Goal: Obtain resource: Obtain resource

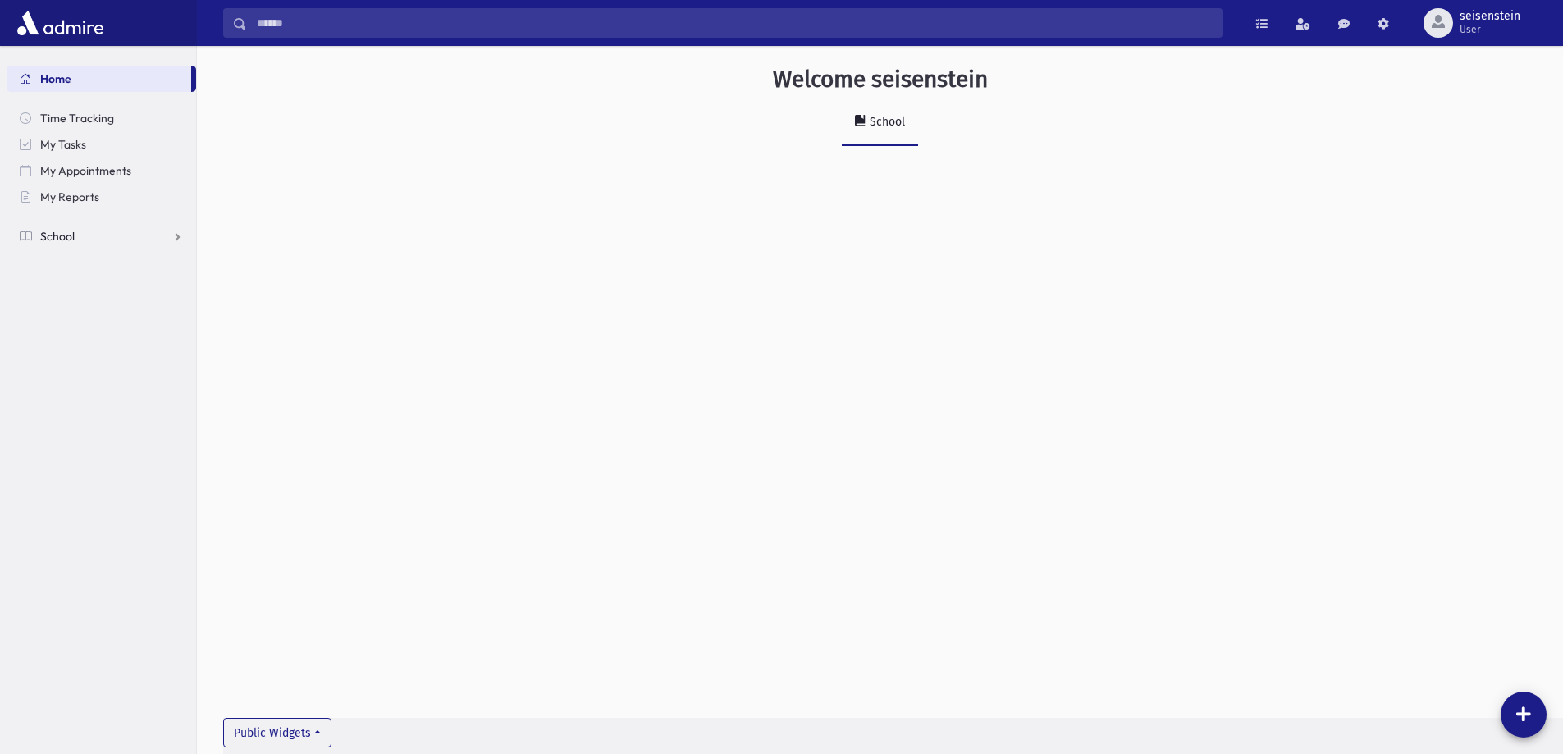
click at [49, 230] on span "School" at bounding box center [57, 236] width 34 height 15
click at [71, 262] on span "Students" at bounding box center [71, 262] width 45 height 15
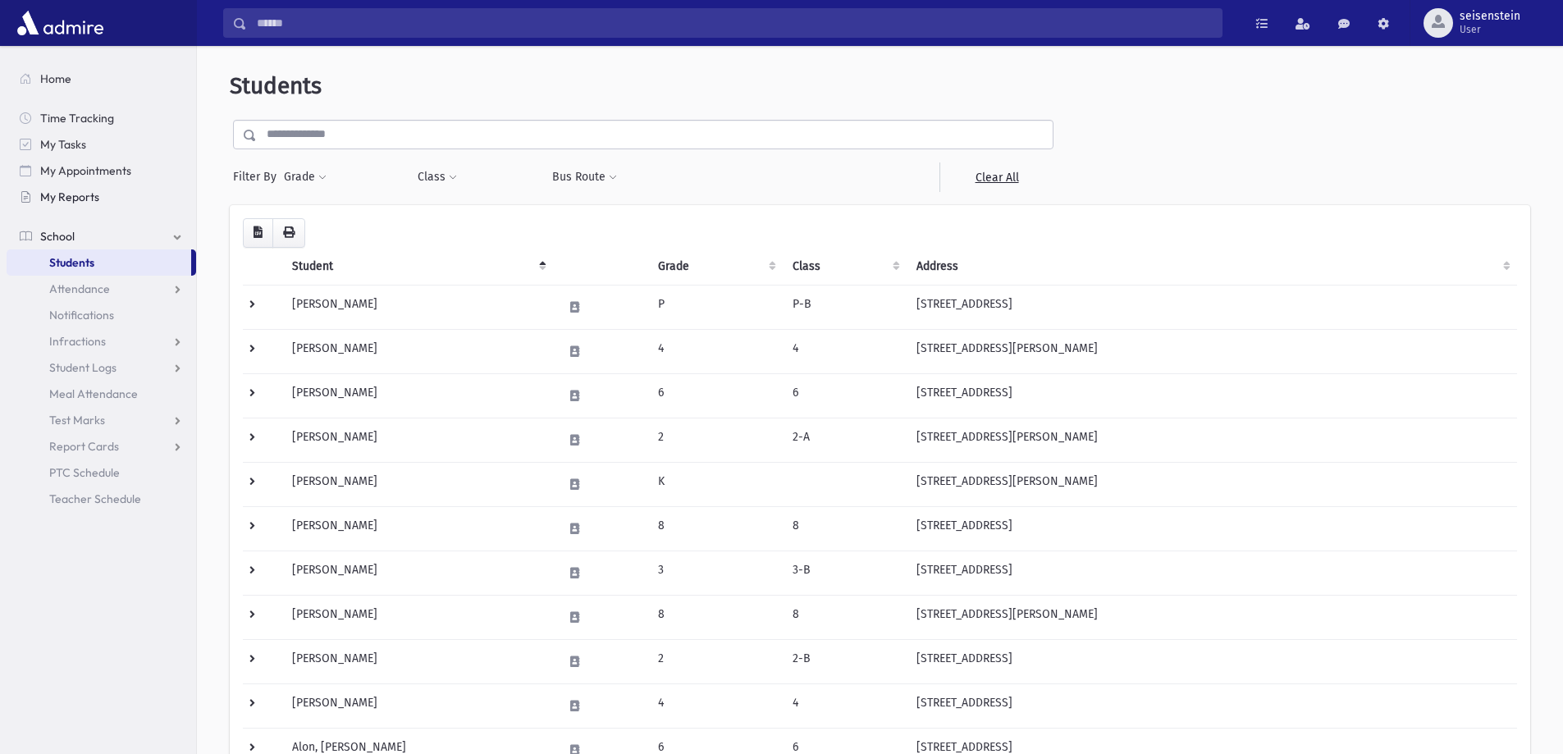
click at [74, 188] on link "My Reports" at bounding box center [102, 197] width 190 height 26
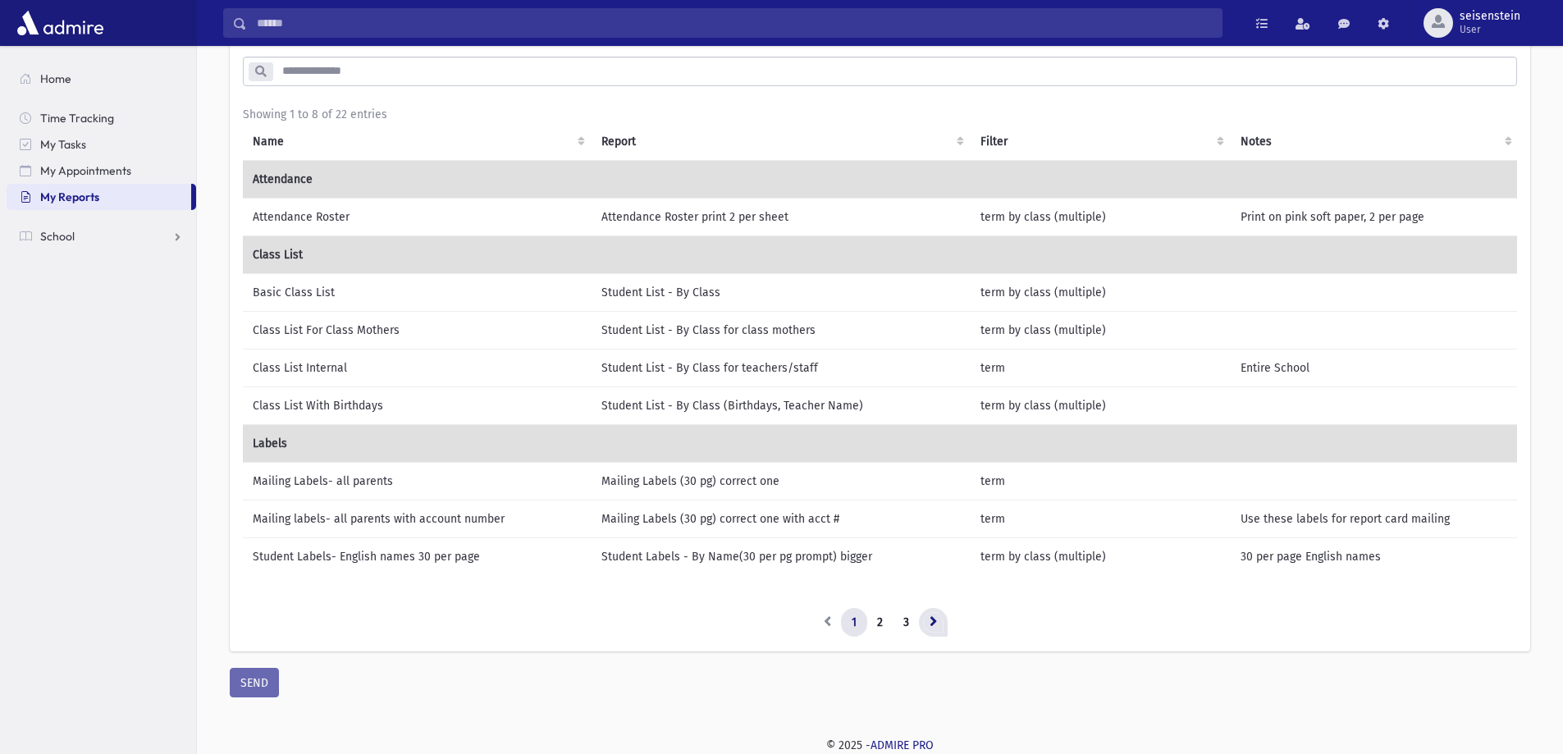
click at [931, 620] on icon at bounding box center [933, 621] width 7 height 11
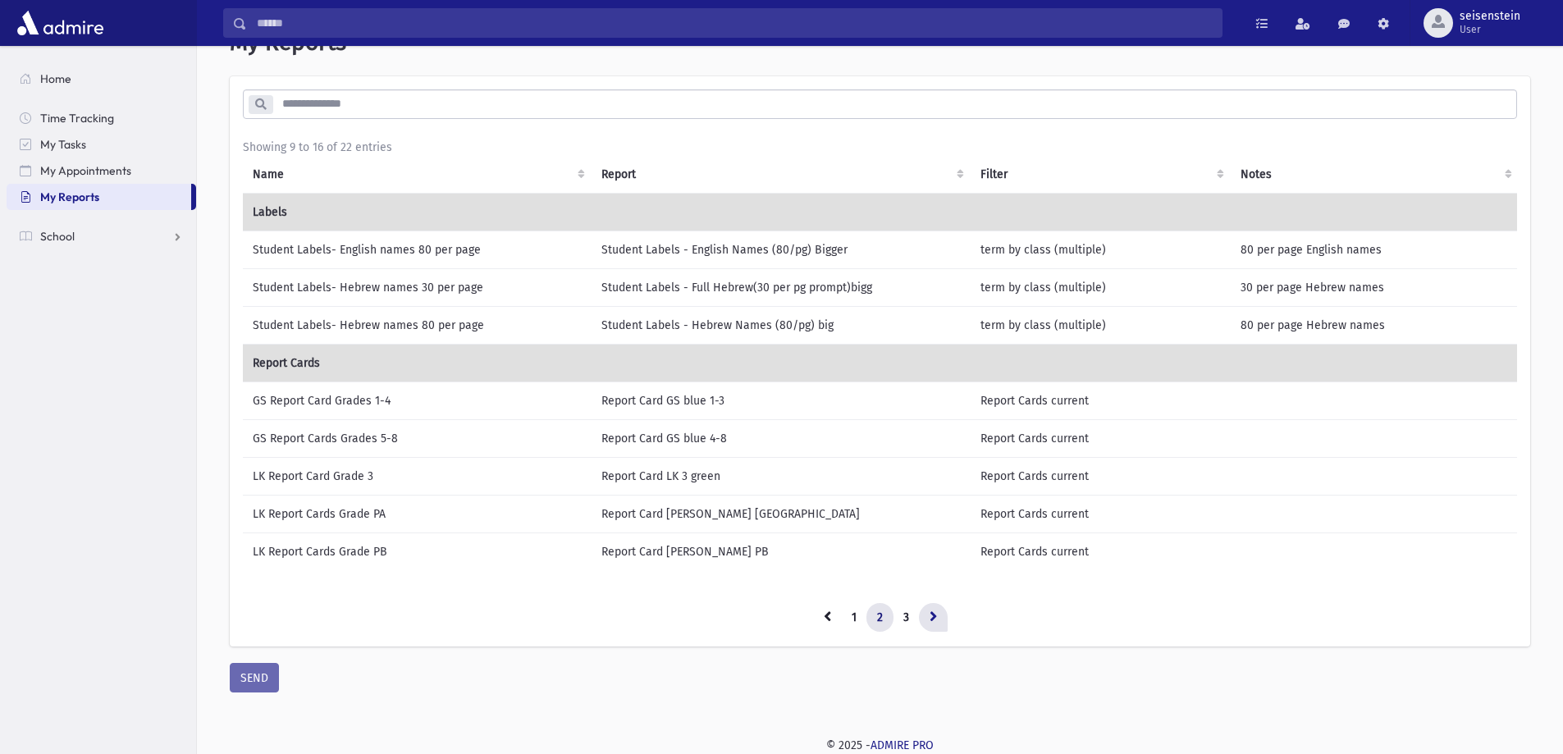
click at [940, 629] on link at bounding box center [933, 618] width 29 height 30
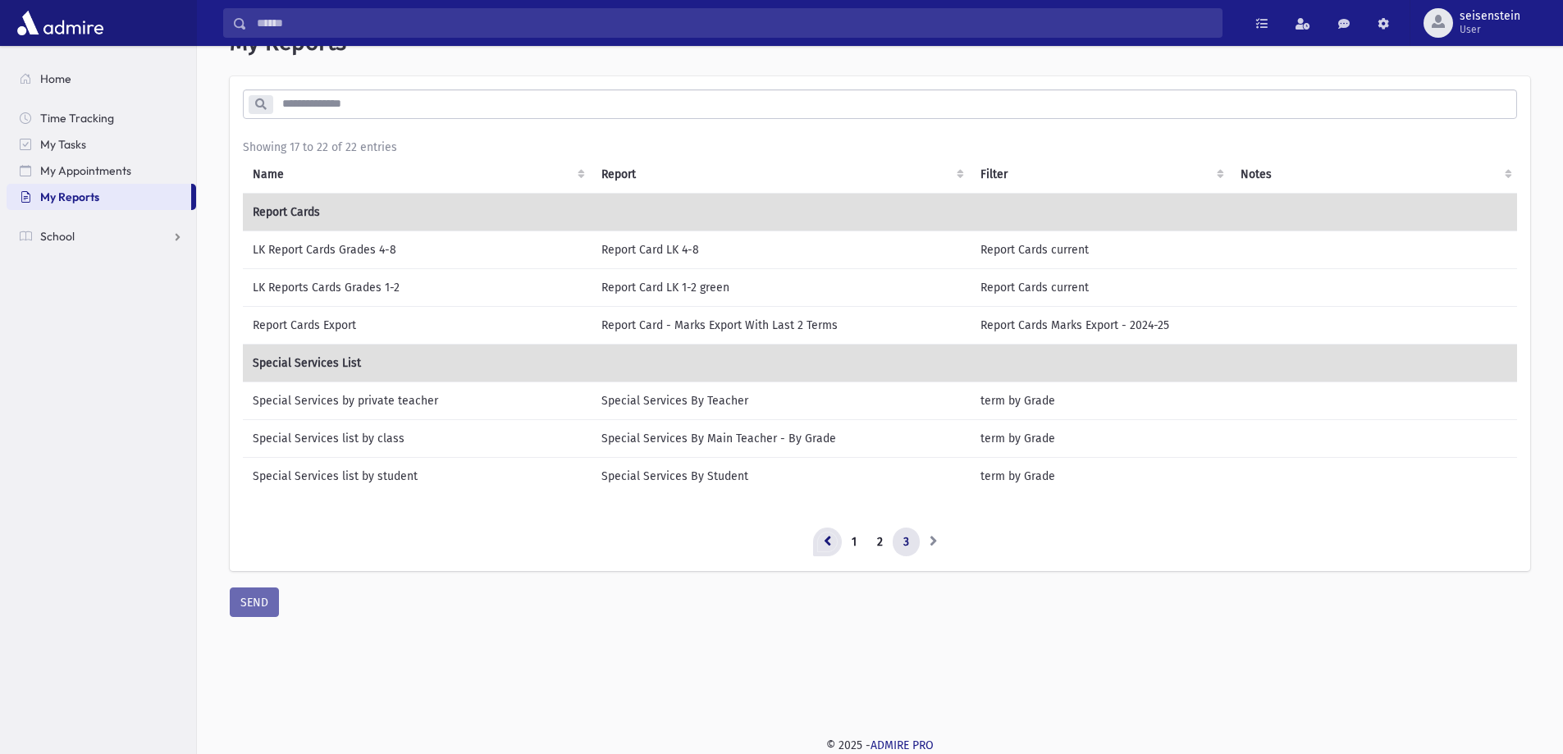
click at [826, 546] on icon at bounding box center [827, 540] width 7 height 11
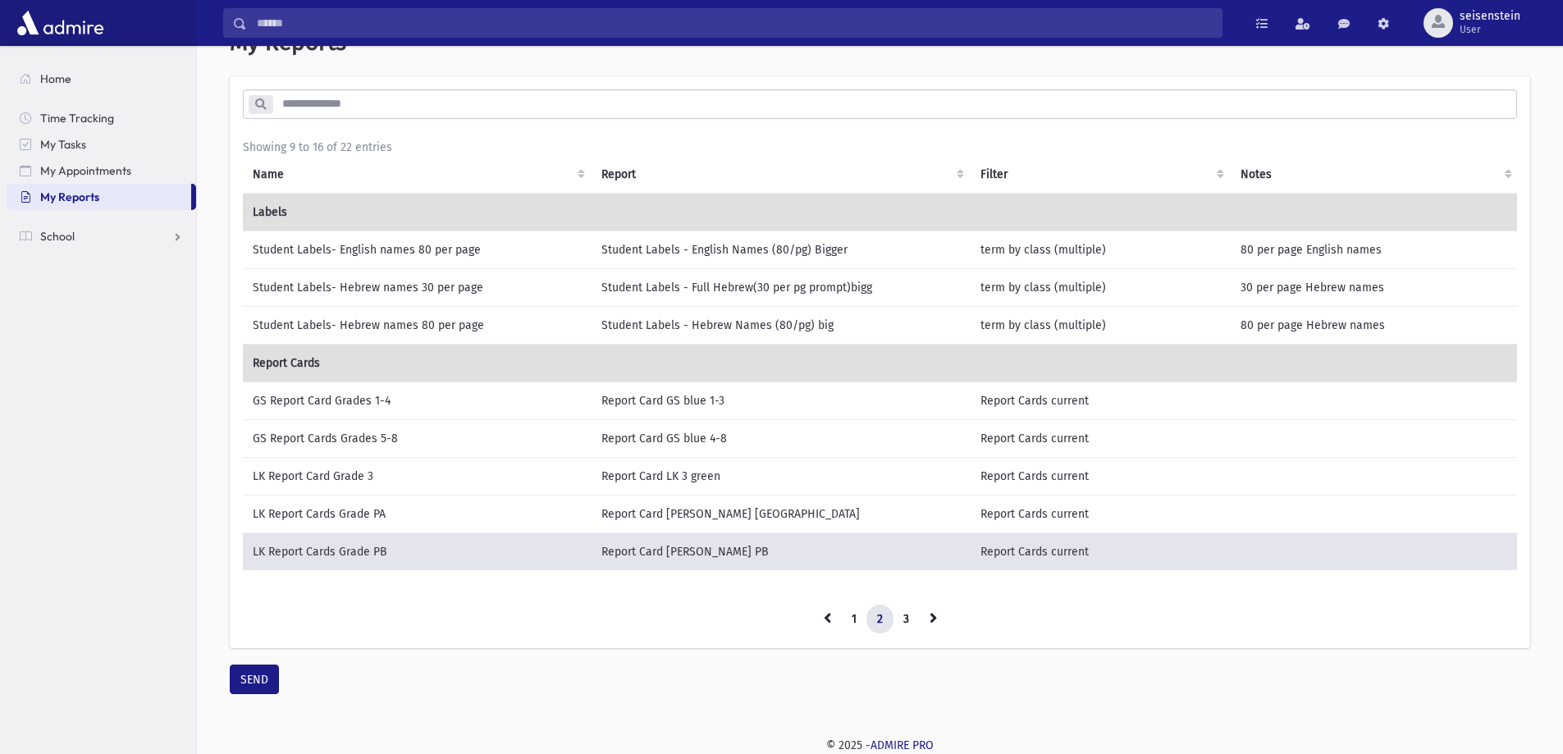
click at [336, 106] on input "search" at bounding box center [894, 104] width 1244 height 30
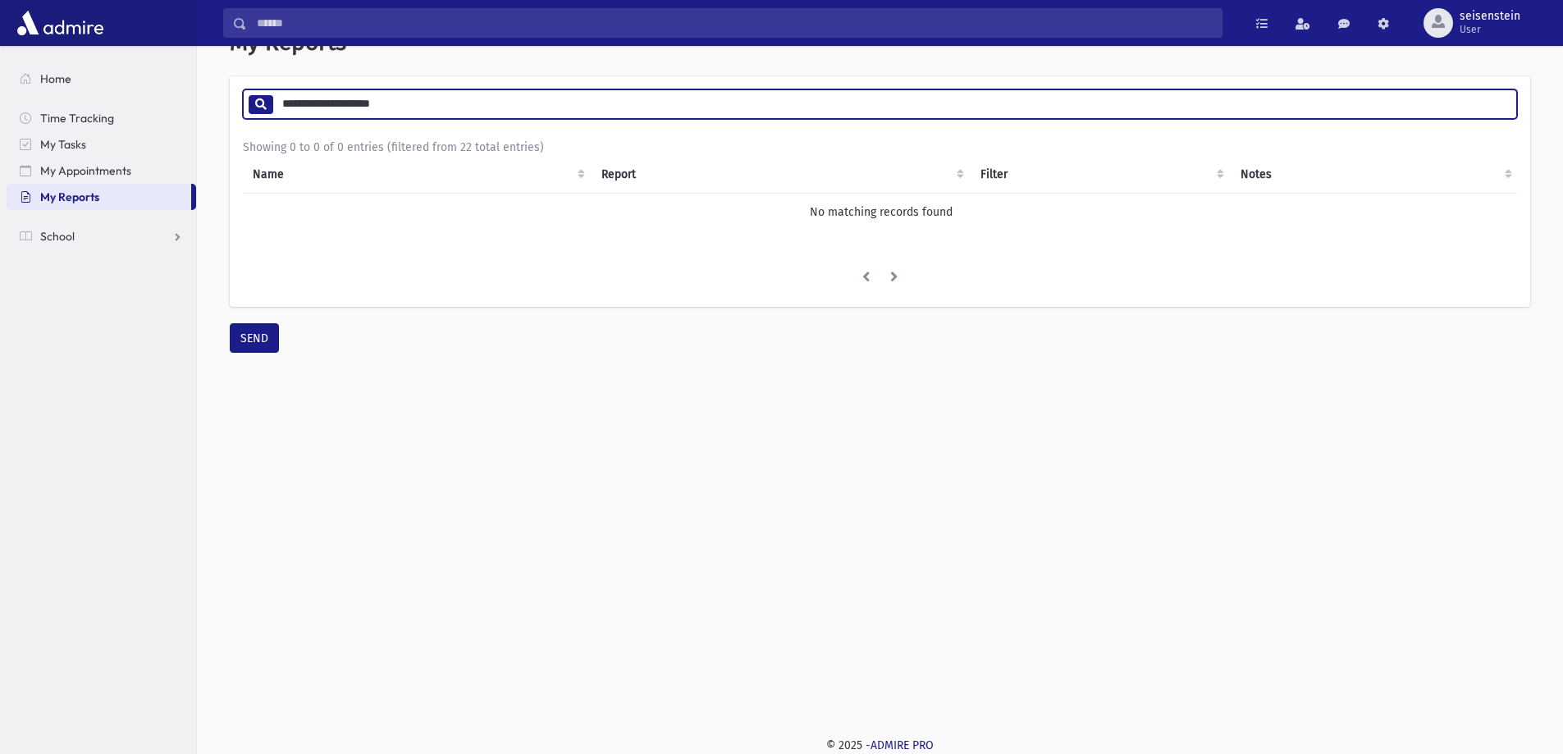
type input "**********"
drag, startPoint x: 507, startPoint y: 93, endPoint x: 185, endPoint y: 126, distance: 323.5
click at [185, 126] on div "Search Results Students" at bounding box center [781, 352] width 1563 height 804
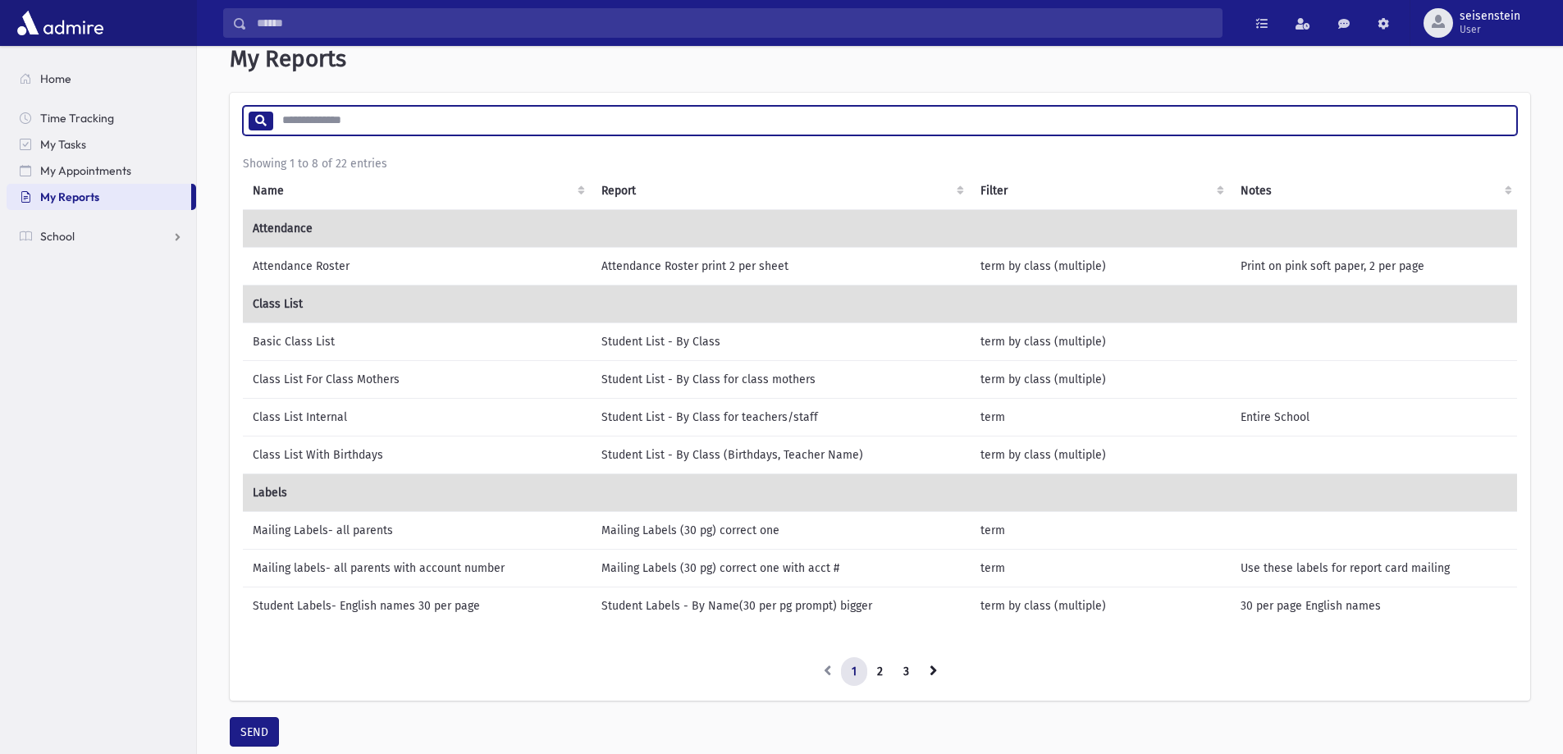
scroll to position [0, 0]
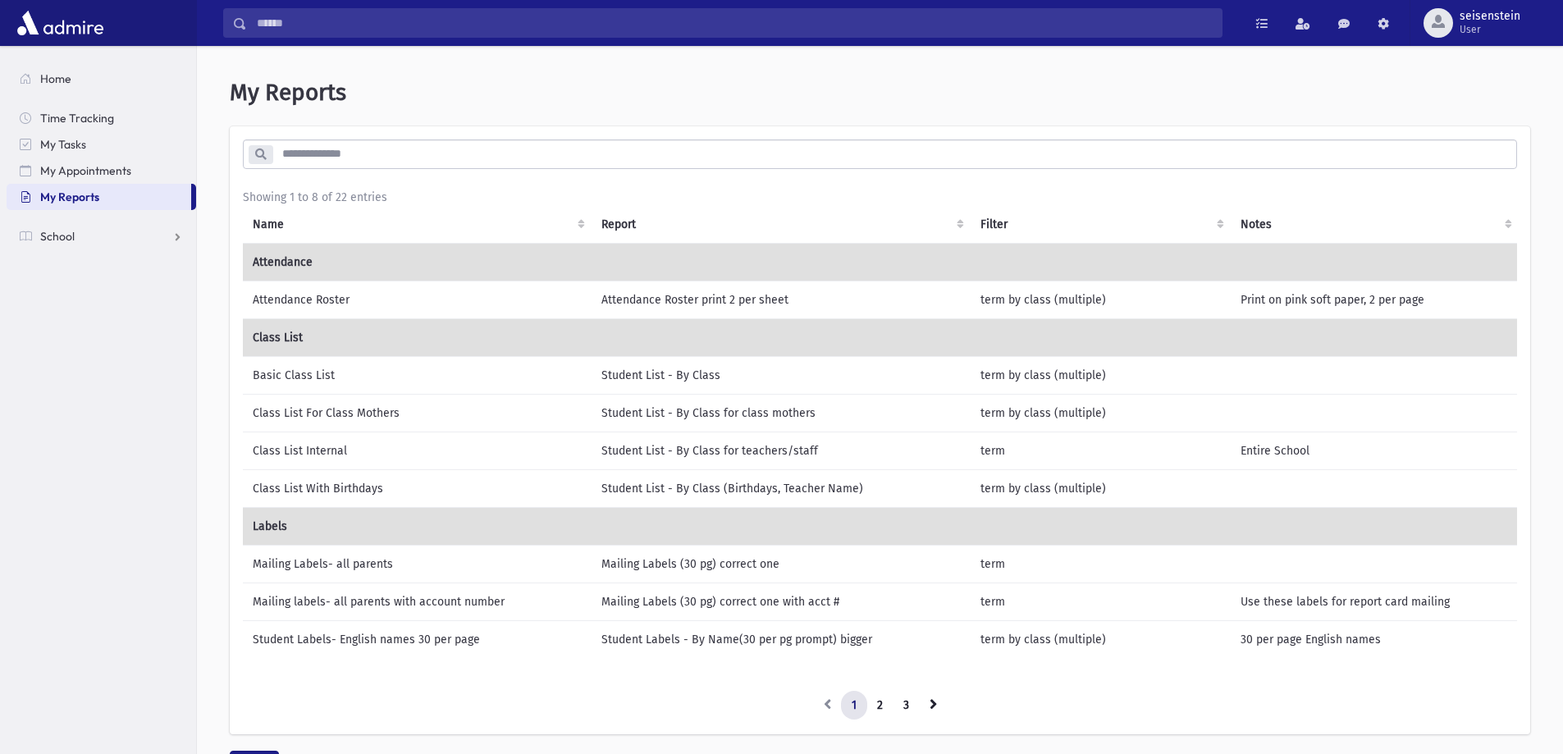
click at [33, 222] on ul "Home Time Tracking My Tasks My Appointments My Reports School School Students A…" at bounding box center [102, 158] width 190 height 184
click at [34, 236] on link "School" at bounding box center [102, 236] width 190 height 26
click at [85, 291] on span "Attendance" at bounding box center [79, 289] width 61 height 15
click at [60, 180] on link "My Appointments" at bounding box center [102, 171] width 190 height 26
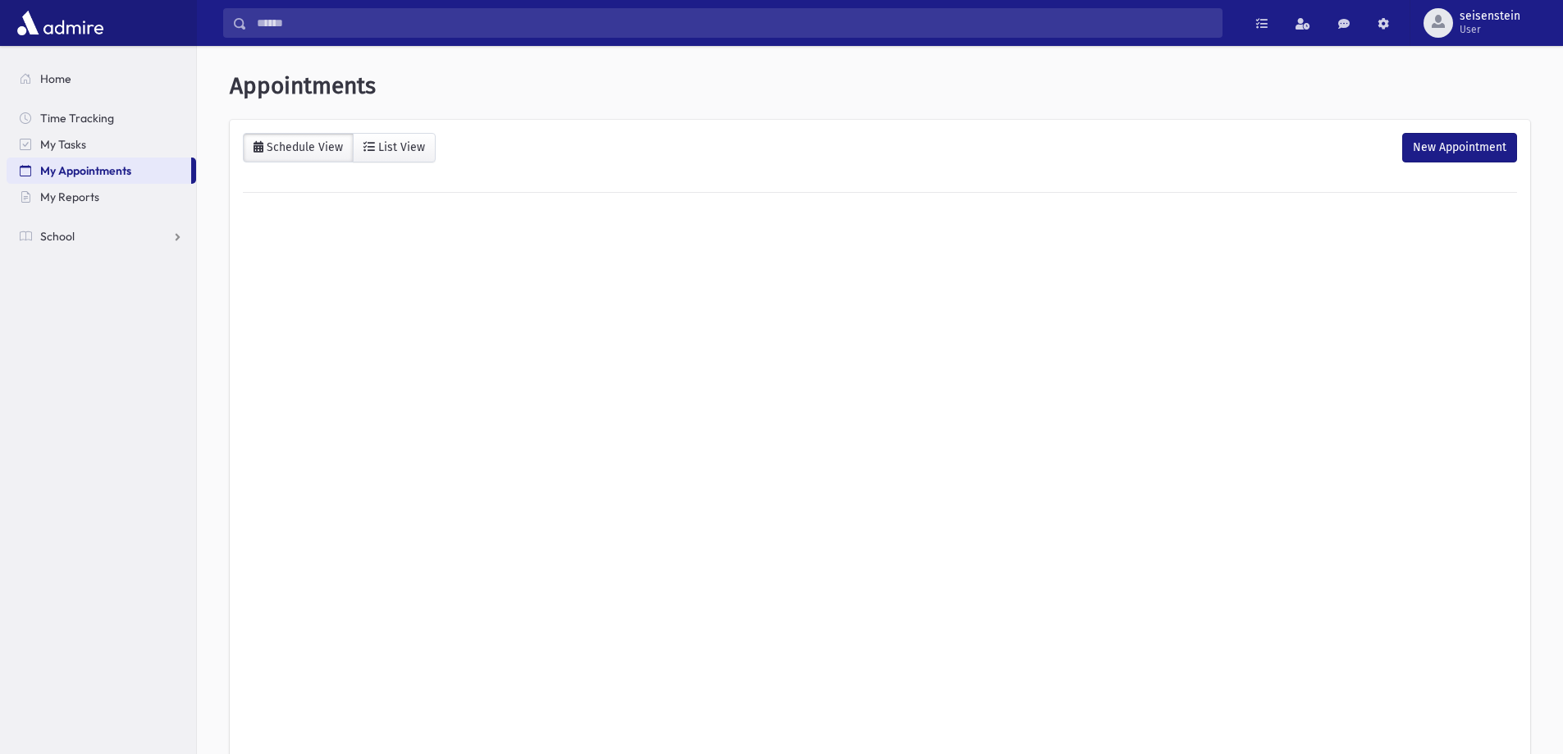
click at [61, 171] on span "My Appointments" at bounding box center [85, 170] width 91 height 15
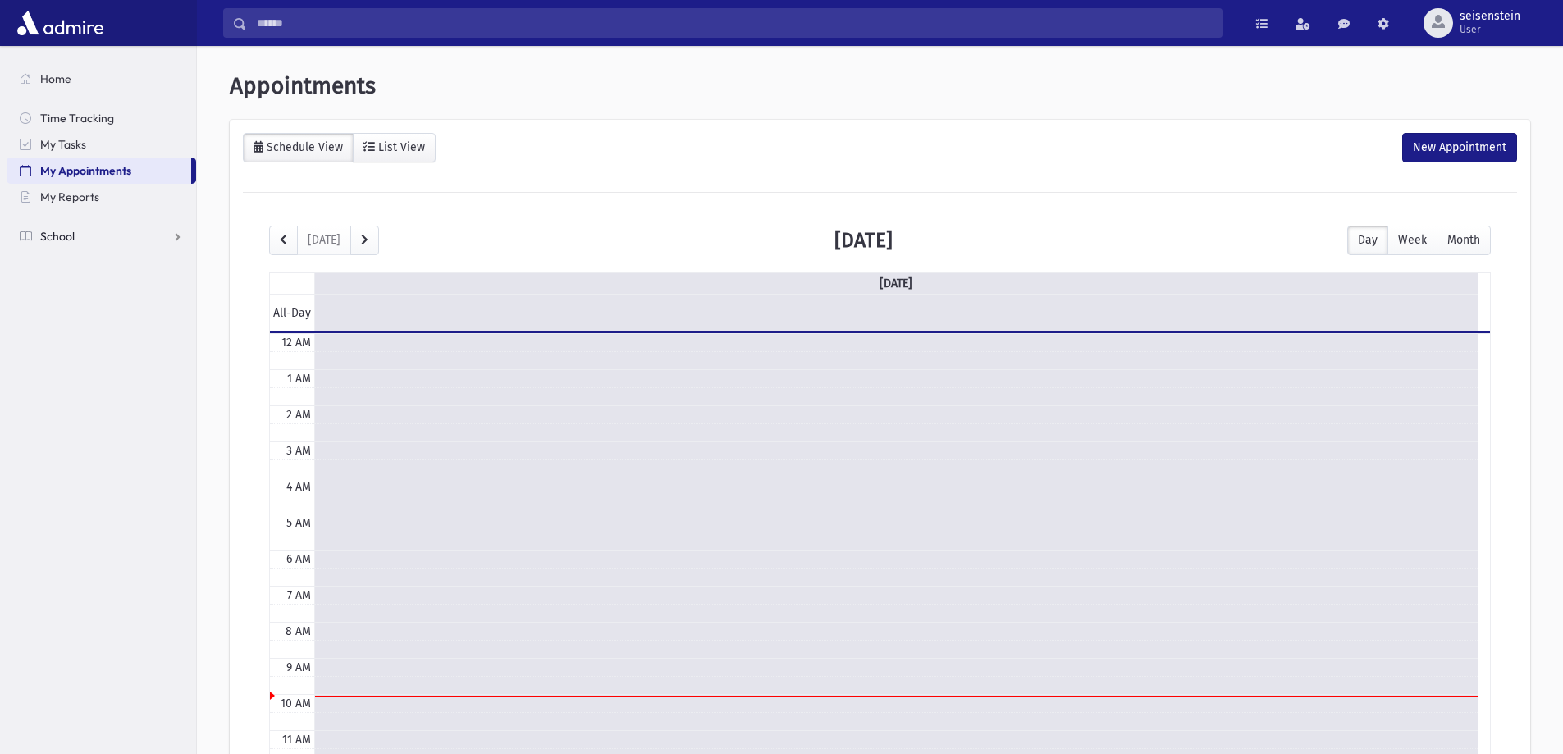
scroll to position [217, 0]
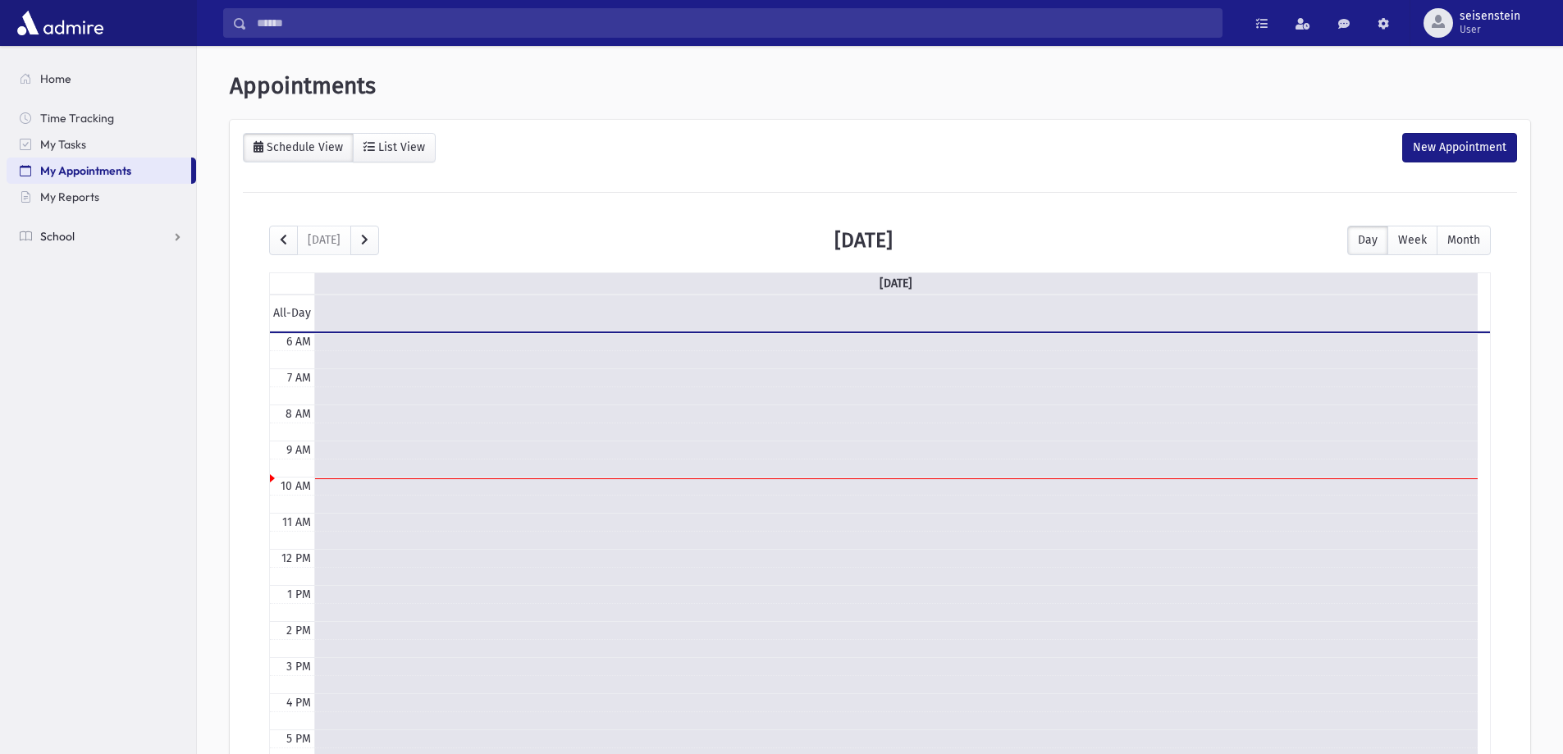
click at [60, 242] on span "School" at bounding box center [57, 236] width 34 height 15
click at [93, 199] on span "My Reports" at bounding box center [69, 197] width 59 height 15
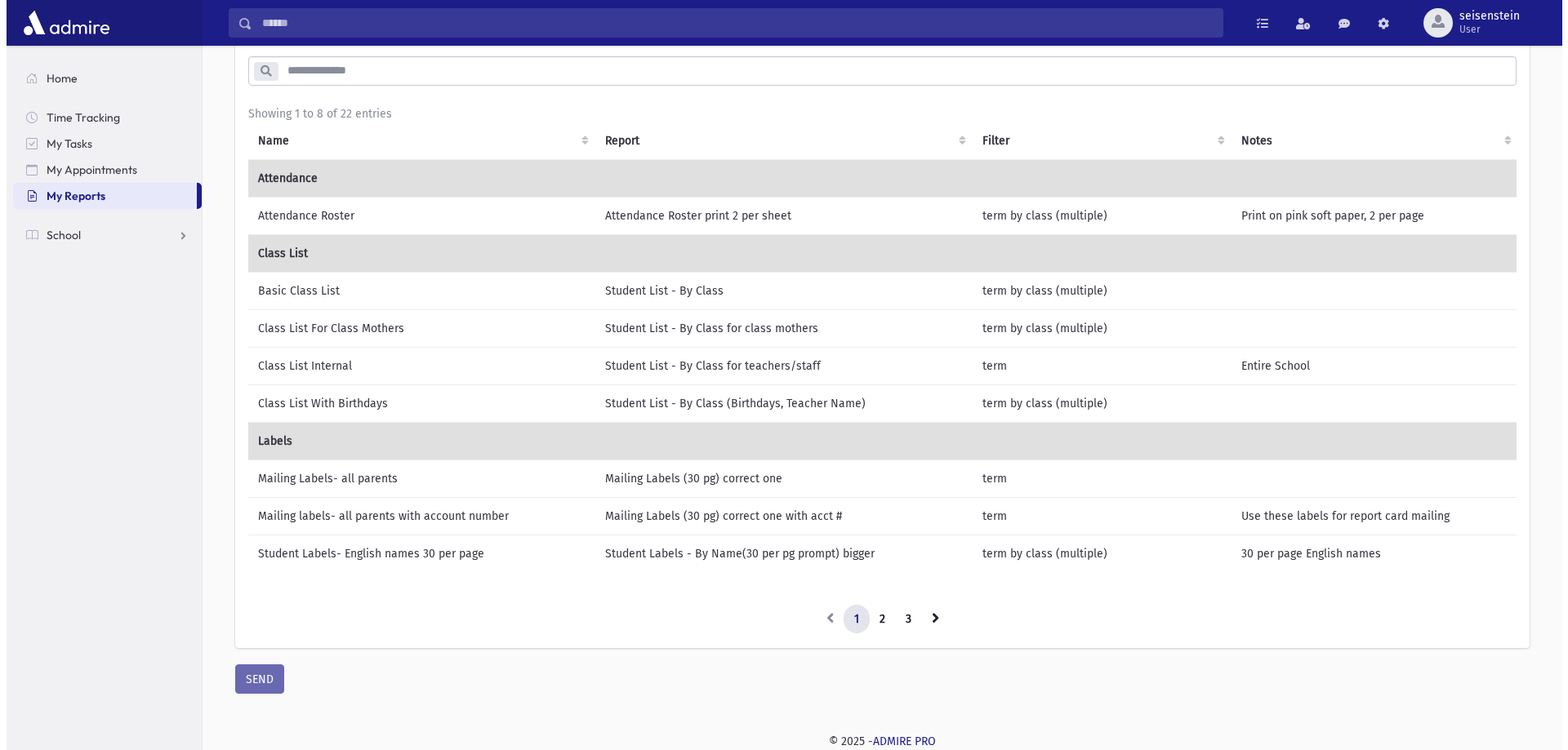
scroll to position [94, 0]
click at [281, 284] on td "Basic Class List" at bounding box center [415, 290] width 347 height 38
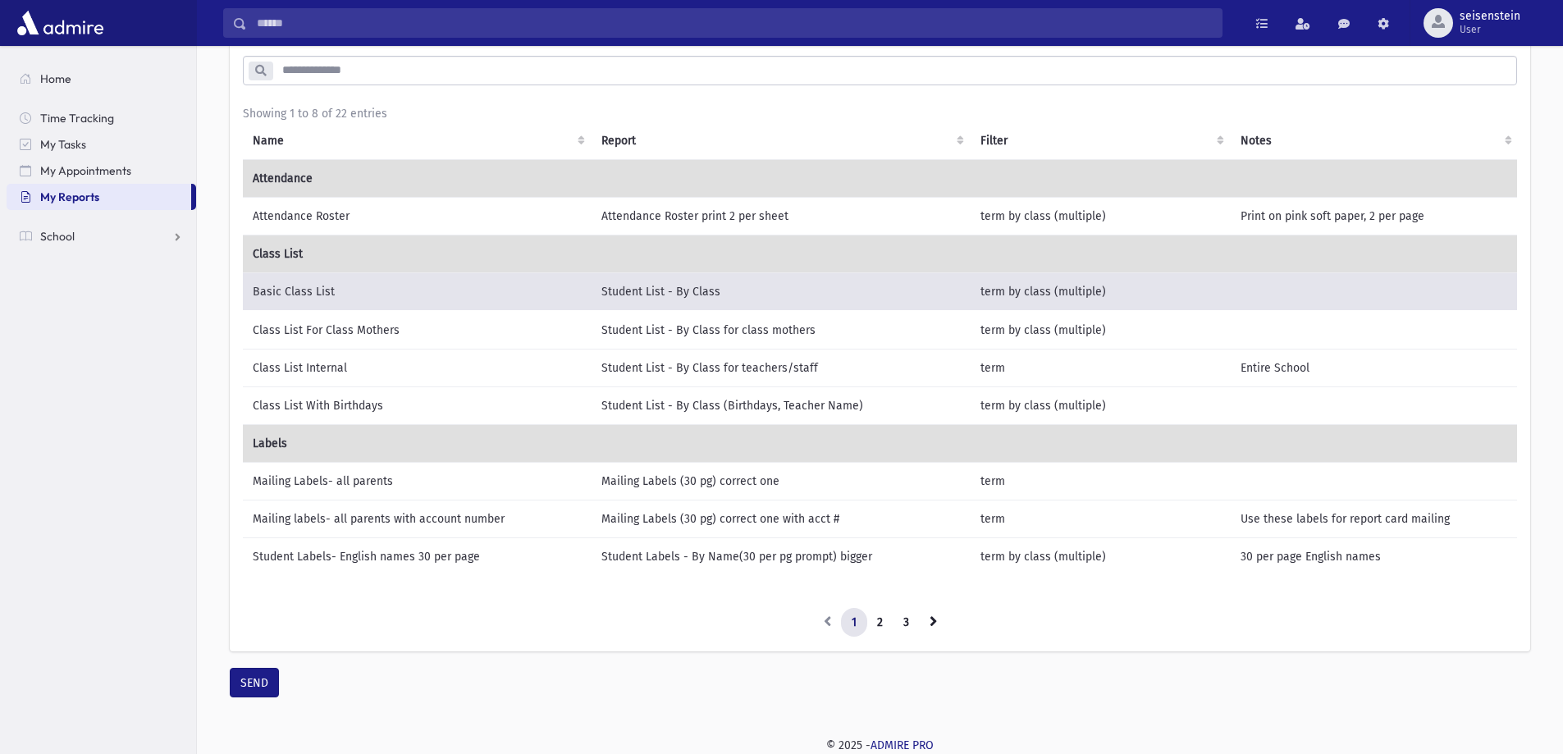
click at [365, 282] on td "Basic Class List" at bounding box center [417, 291] width 349 height 39
click at [291, 282] on td "Basic Class List" at bounding box center [417, 291] width 349 height 39
click at [372, 291] on td "Basic Class List" at bounding box center [417, 291] width 349 height 39
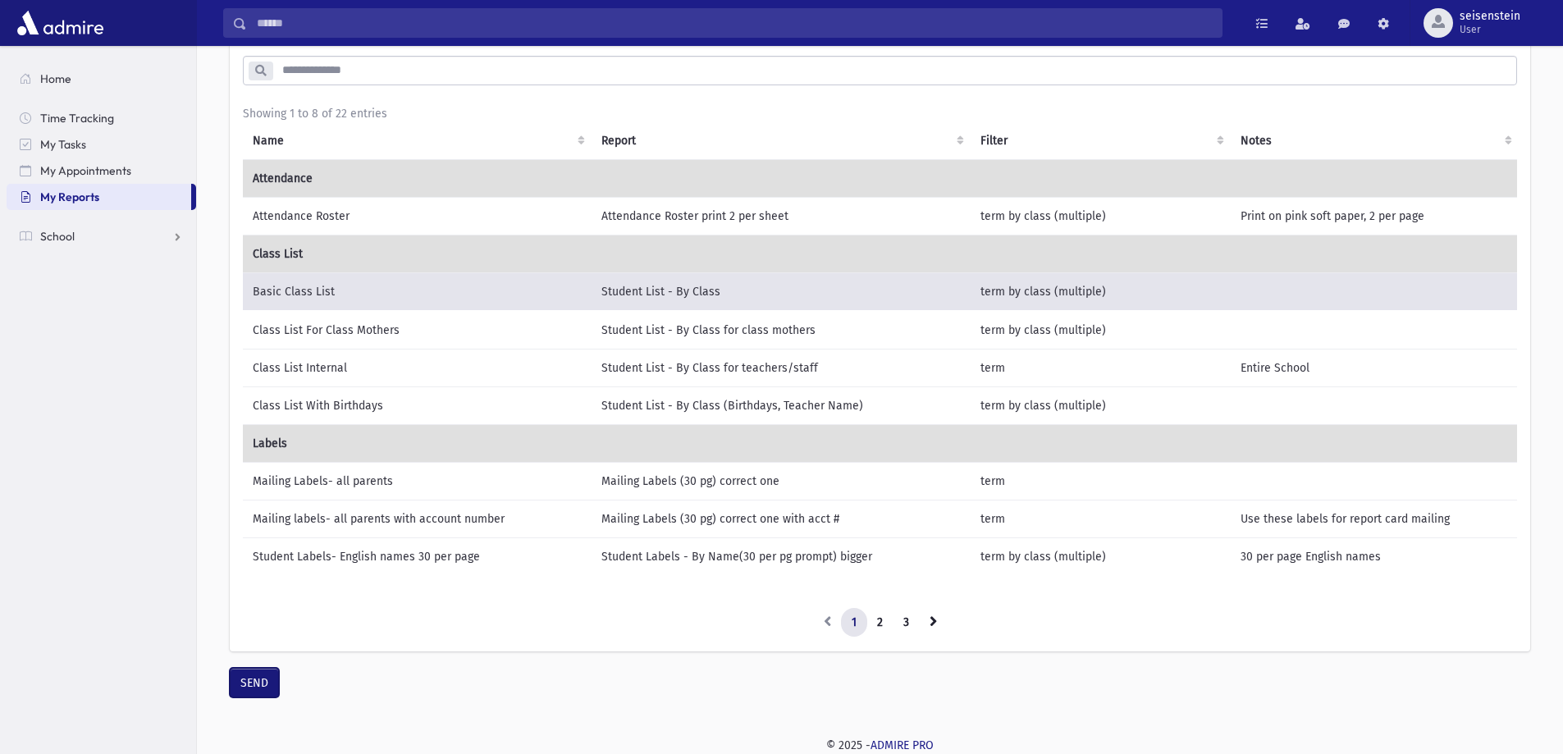
click at [268, 680] on button "SEND" at bounding box center [254, 683] width 49 height 30
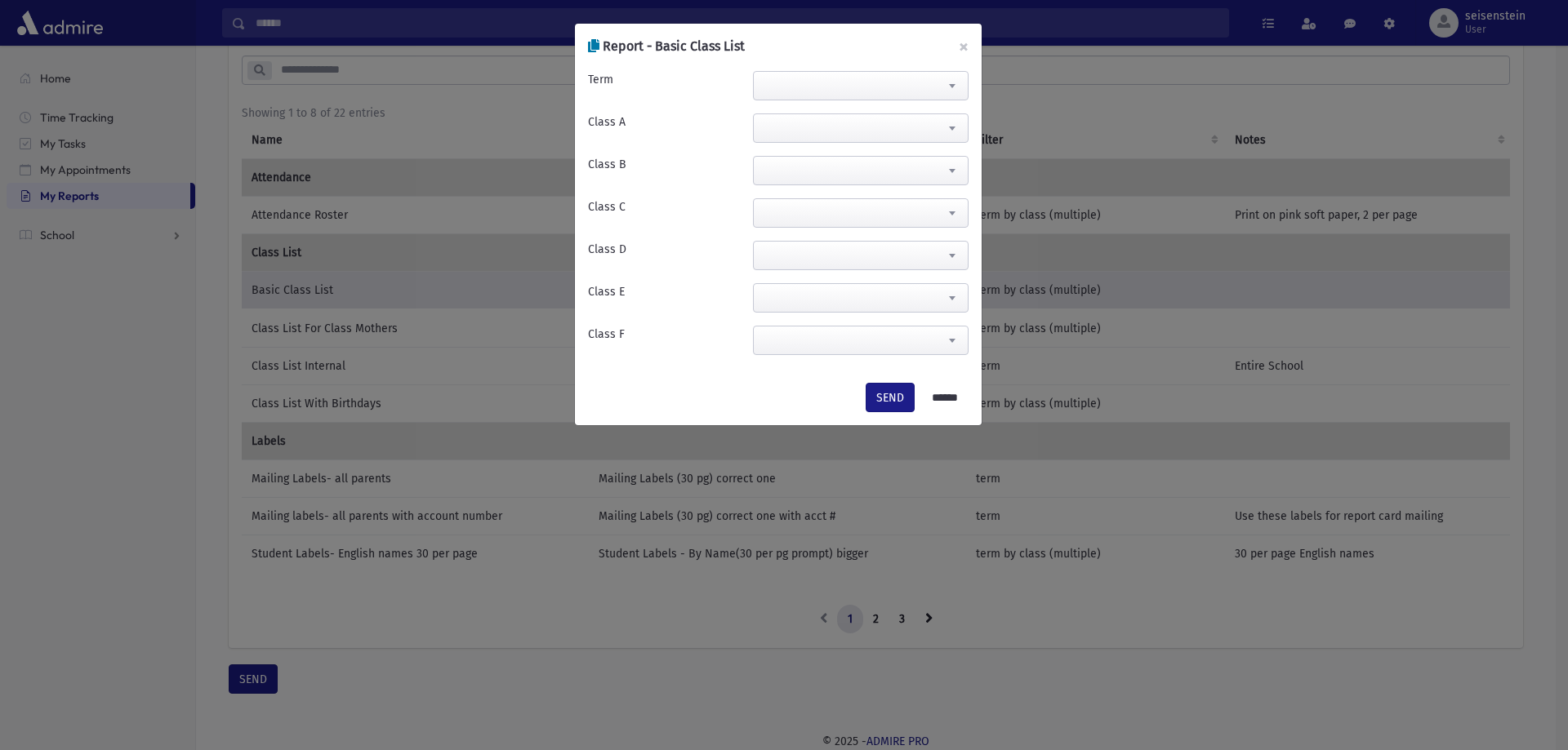
click at [772, 96] on span at bounding box center [861, 86] width 216 height 30
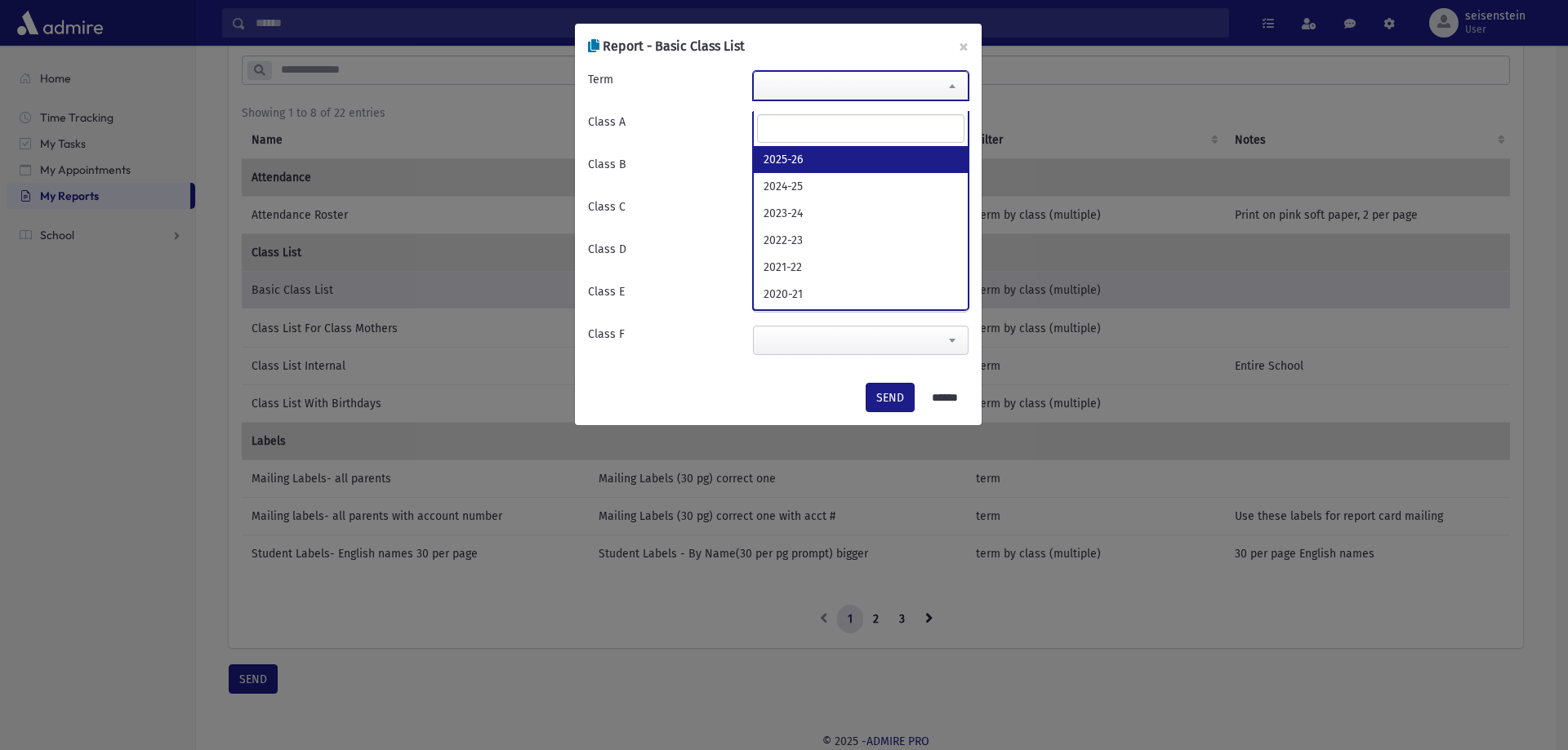
select select "*******"
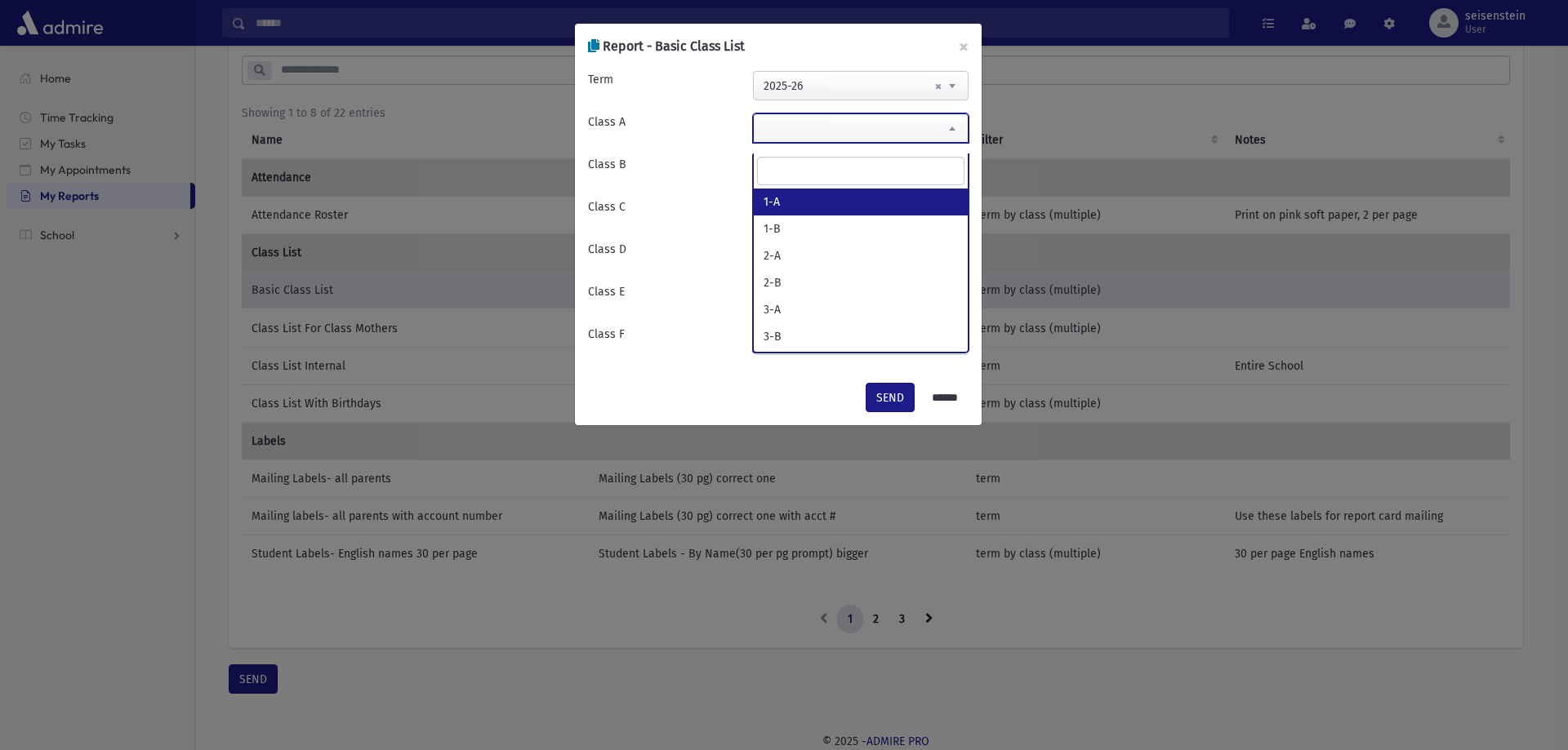
click at [783, 117] on span at bounding box center [861, 128] width 216 height 30
type input "*"
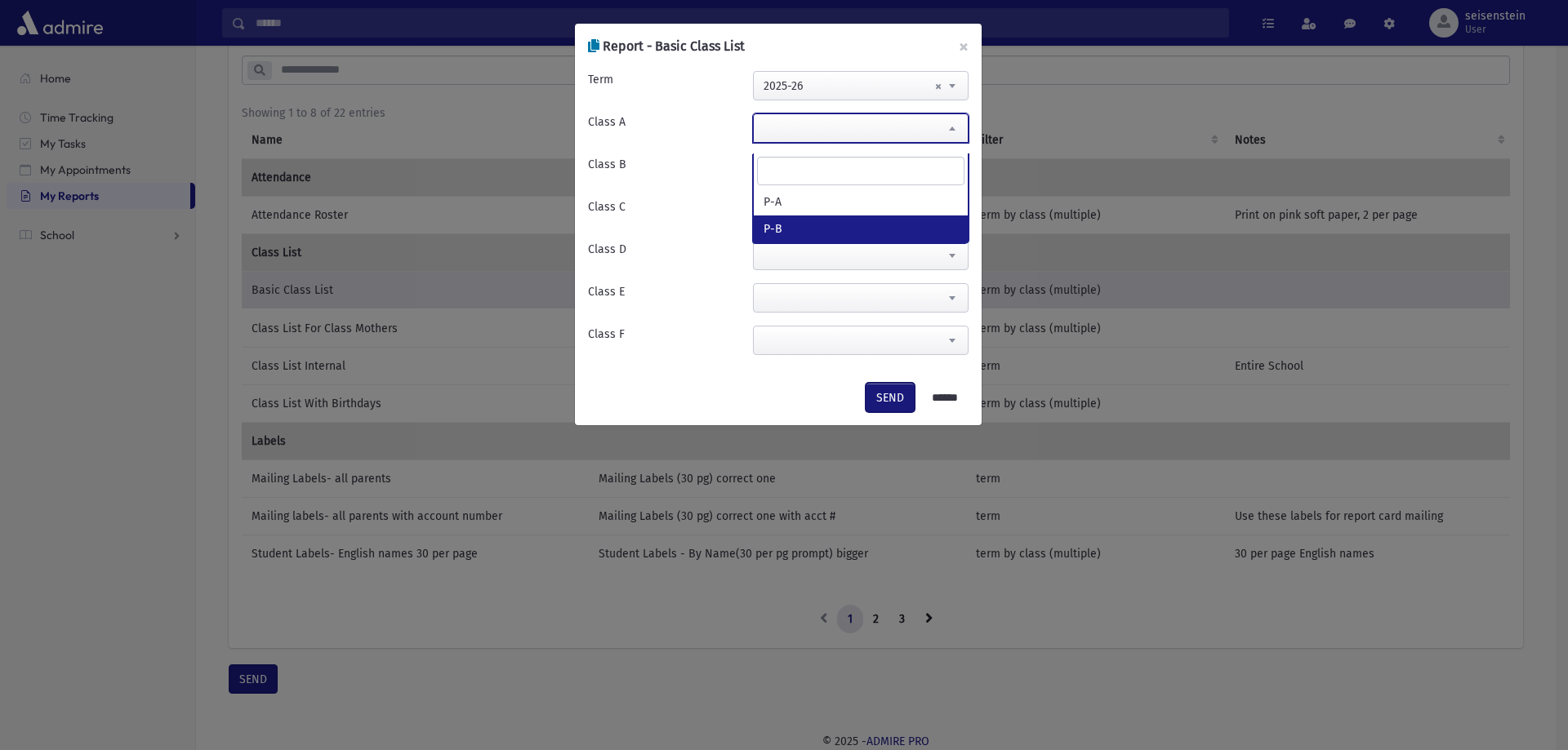
click at [871, 397] on button "SEND" at bounding box center [889, 398] width 49 height 30
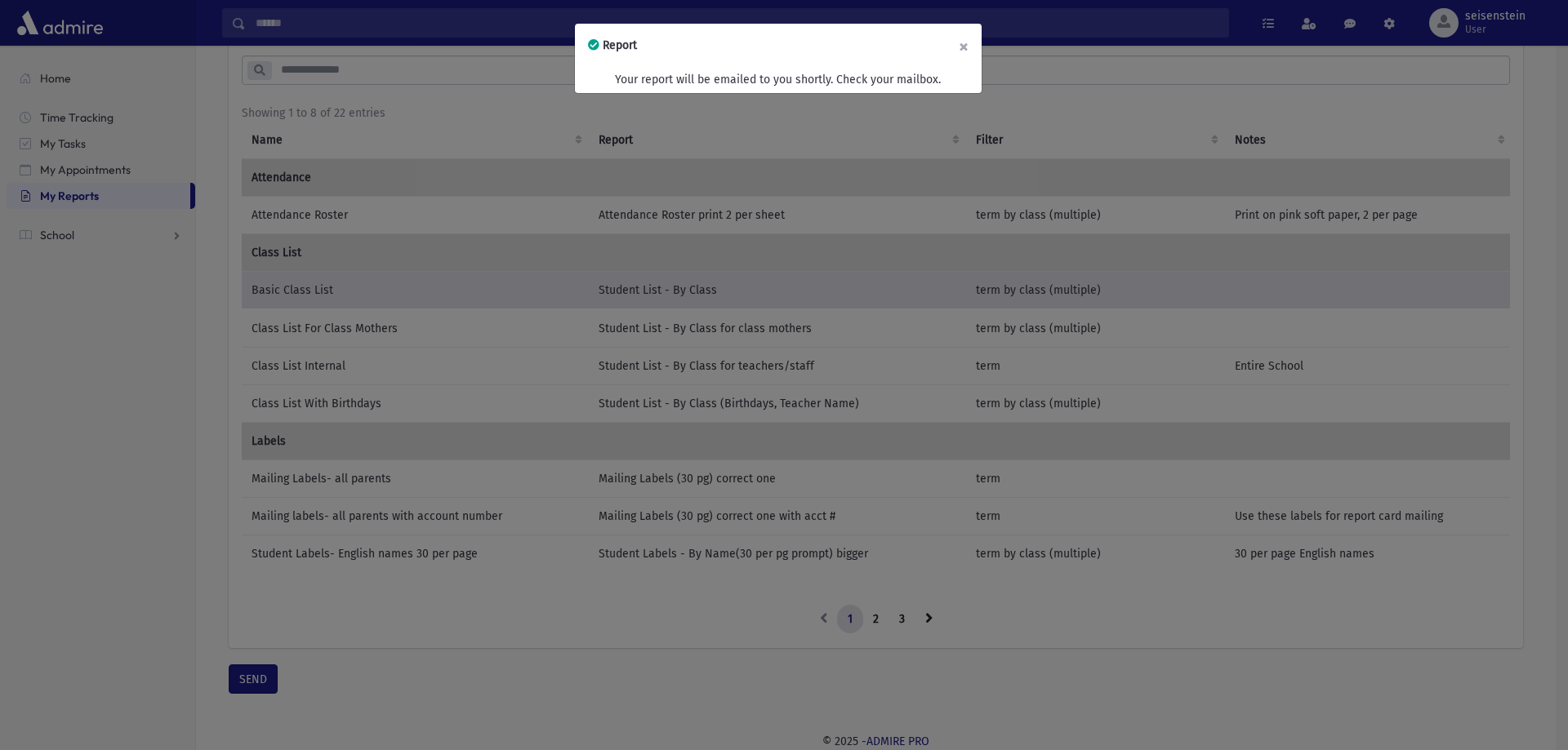
click at [966, 45] on button "×" at bounding box center [963, 47] width 36 height 46
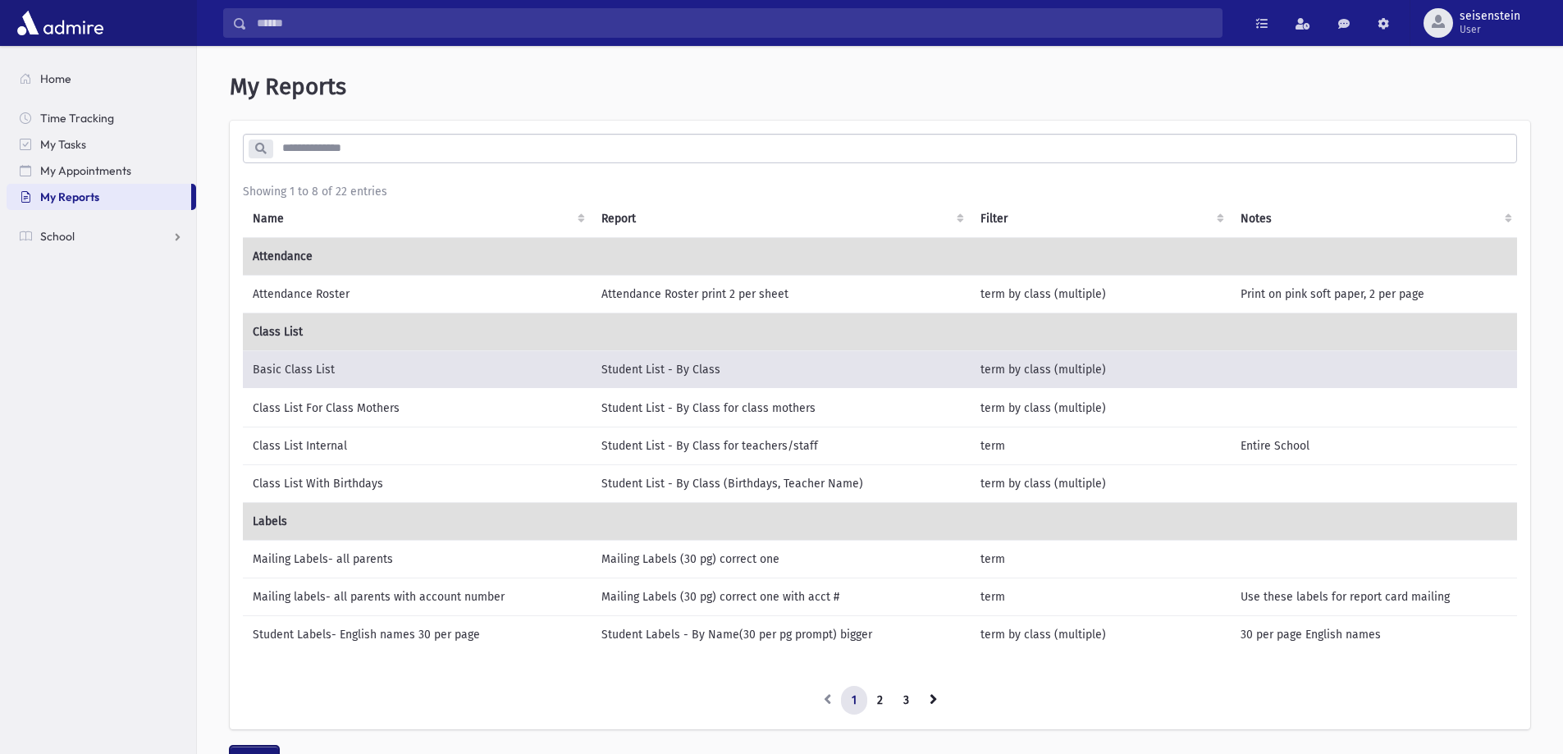
scroll to position [0, 0]
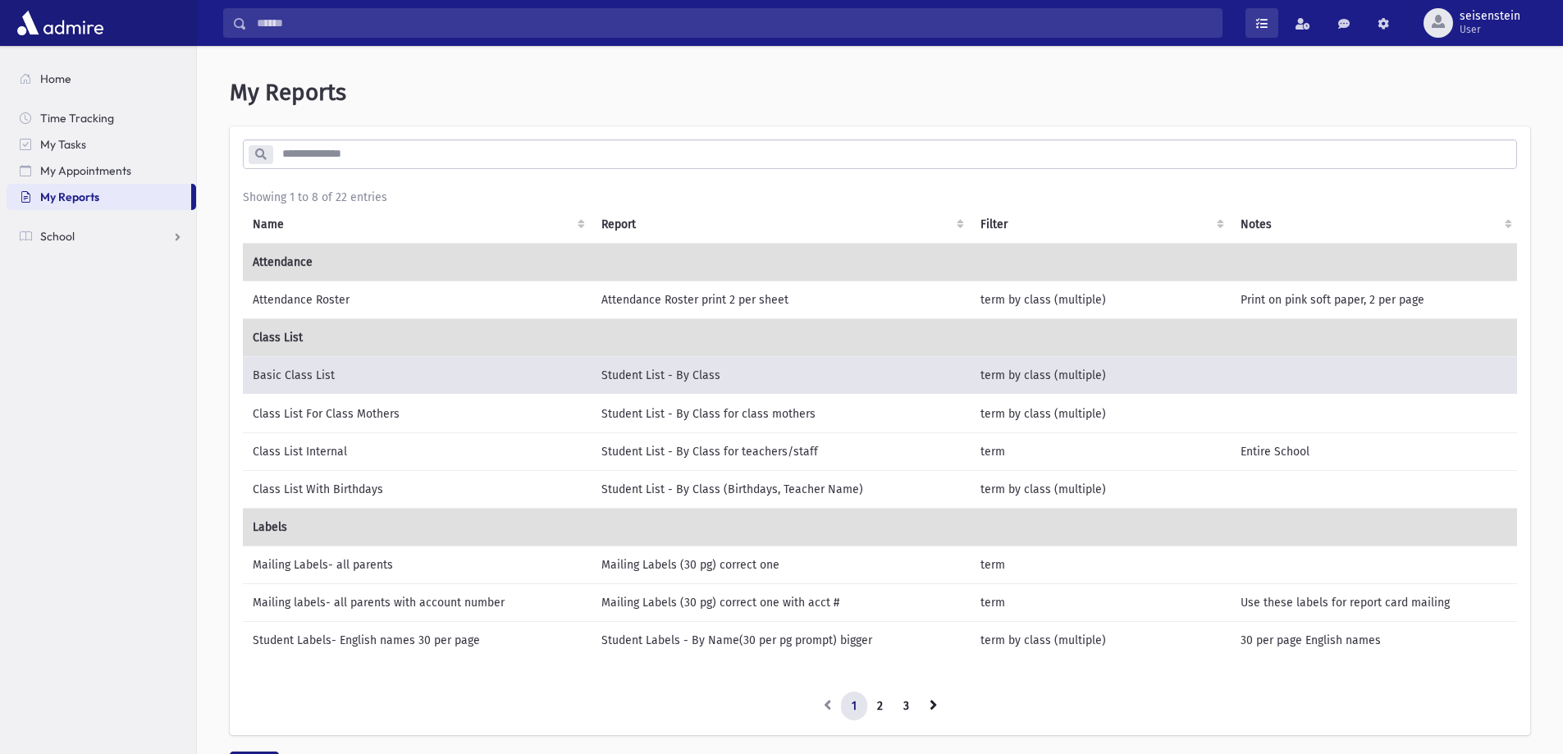
click at [1253, 31] on link at bounding box center [1262, 23] width 33 height 30
click at [1301, 19] on span at bounding box center [1303, 23] width 15 height 11
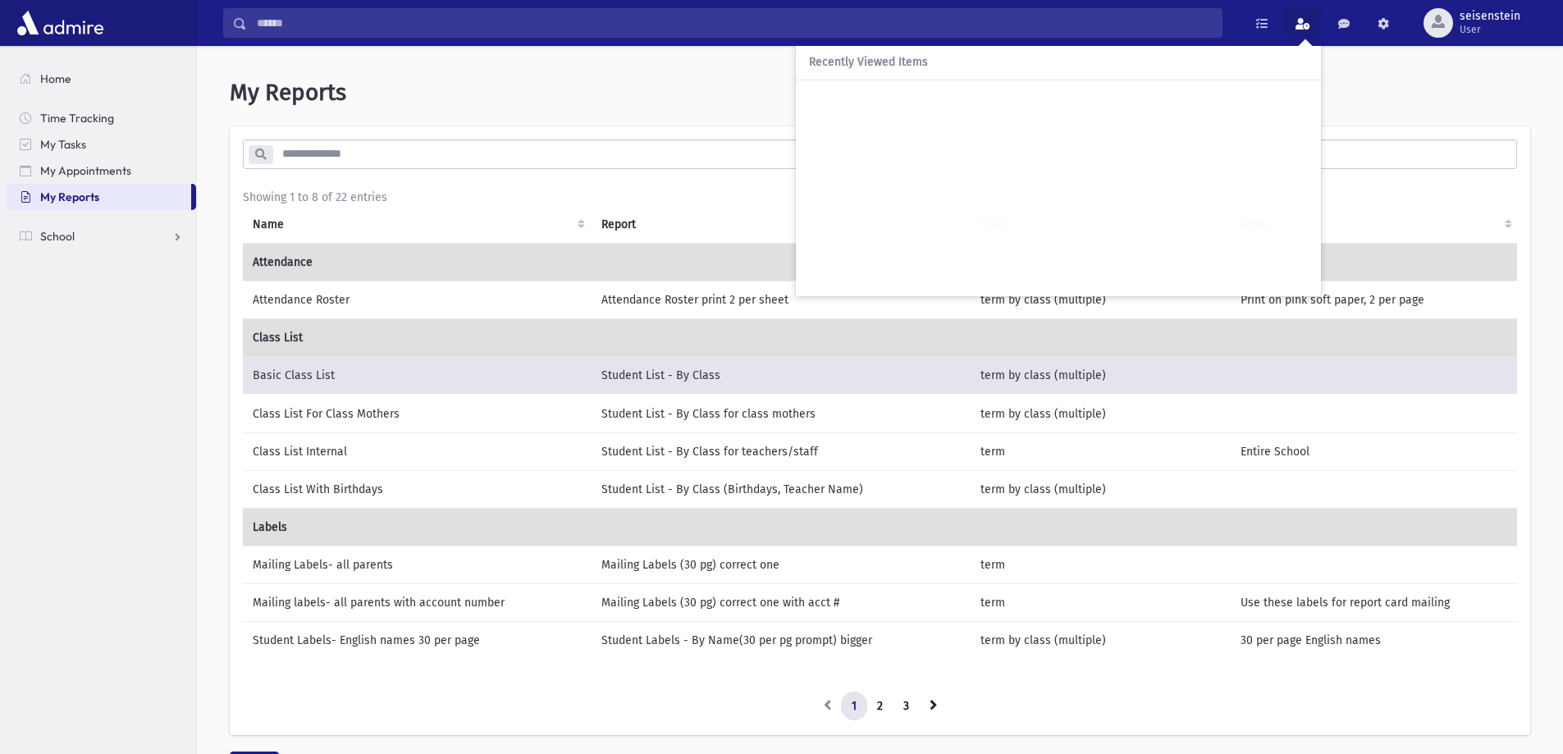
click at [1375, 76] on div "My Reports * Showing 1 to 8 of 22 entries Name Report Filter Notes Labels" at bounding box center [880, 430] width 1353 height 742
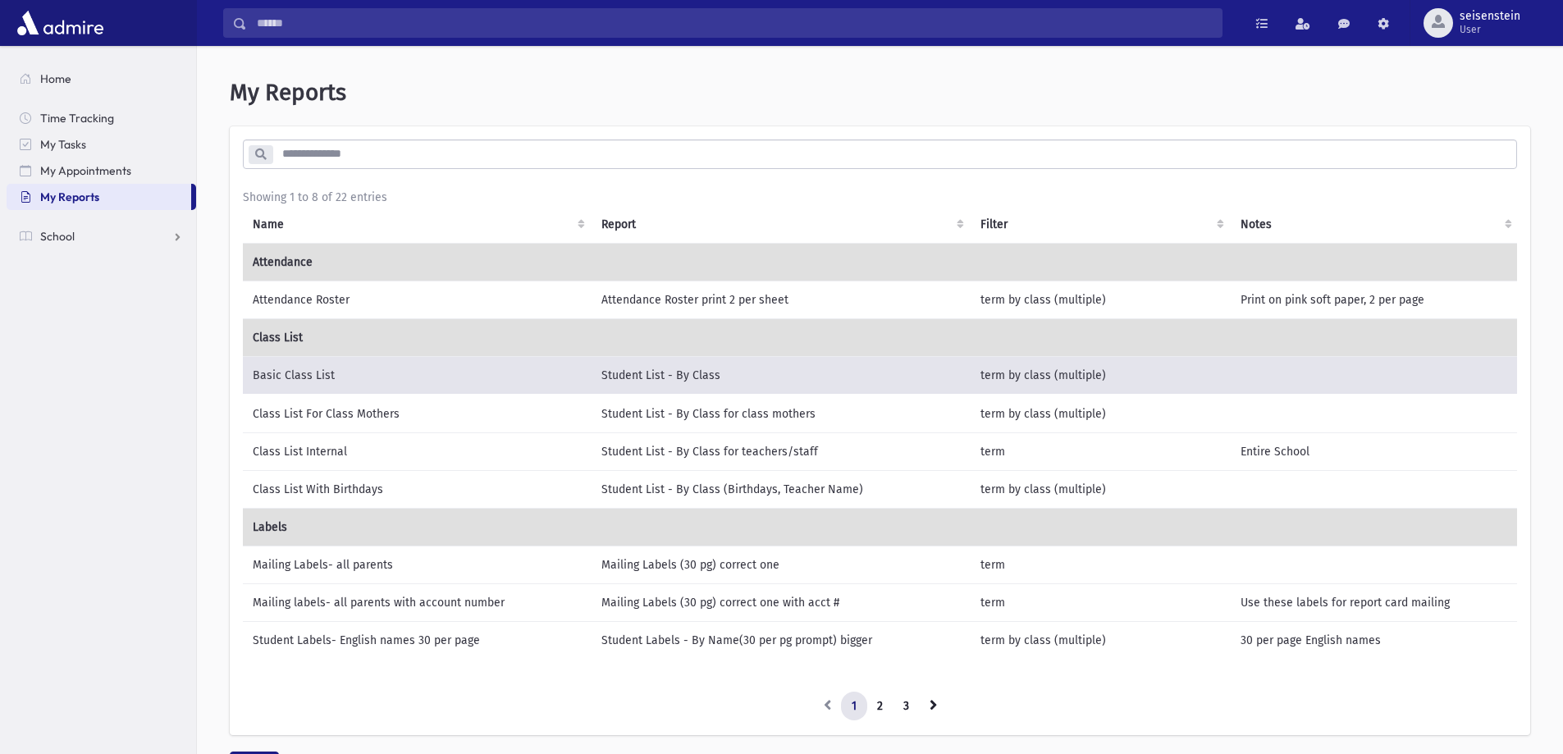
scroll to position [96, 0]
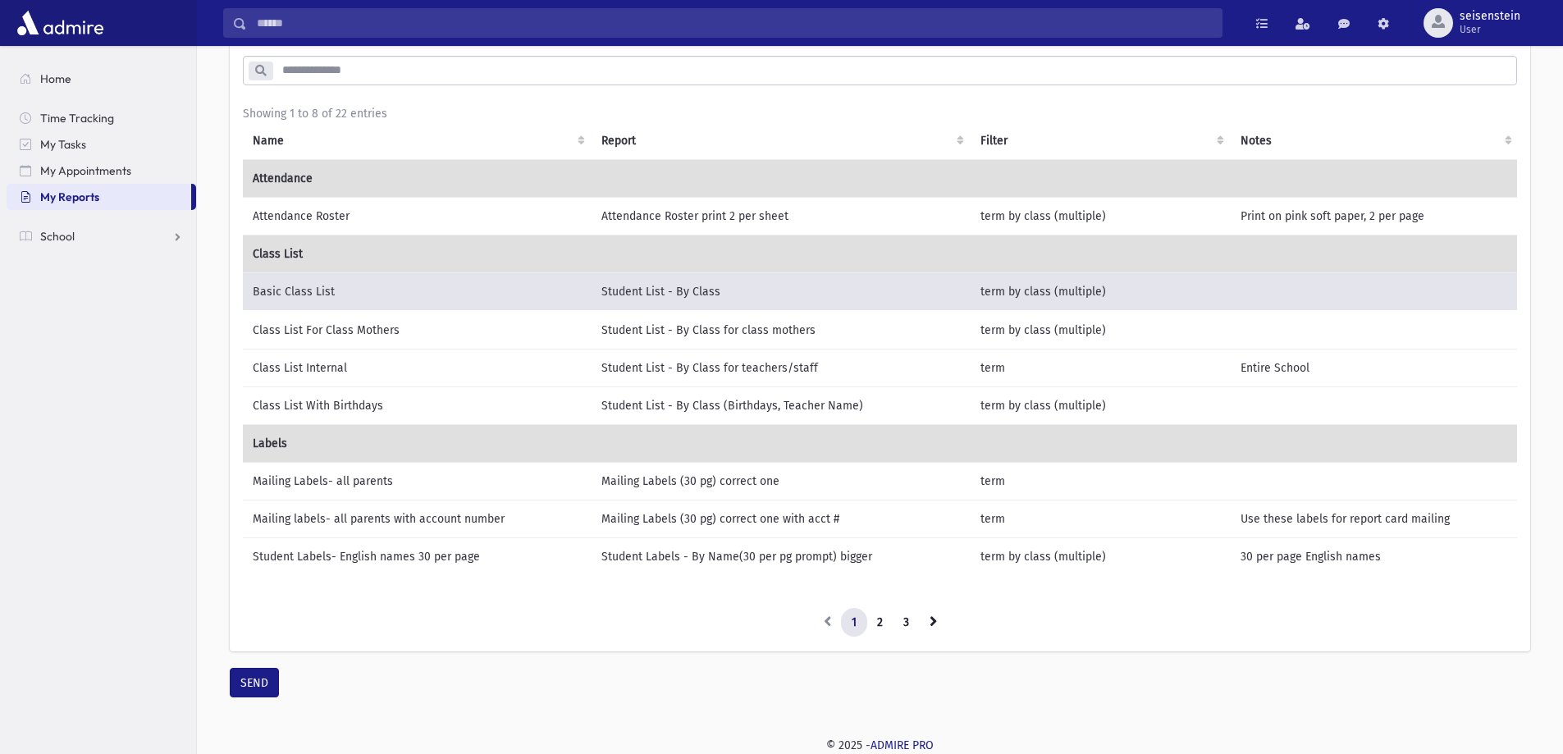
drag, startPoint x: 355, startPoint y: 285, endPoint x: 381, endPoint y: 289, distance: 25.8
click at [381, 289] on td "Basic Class List" at bounding box center [417, 291] width 349 height 39
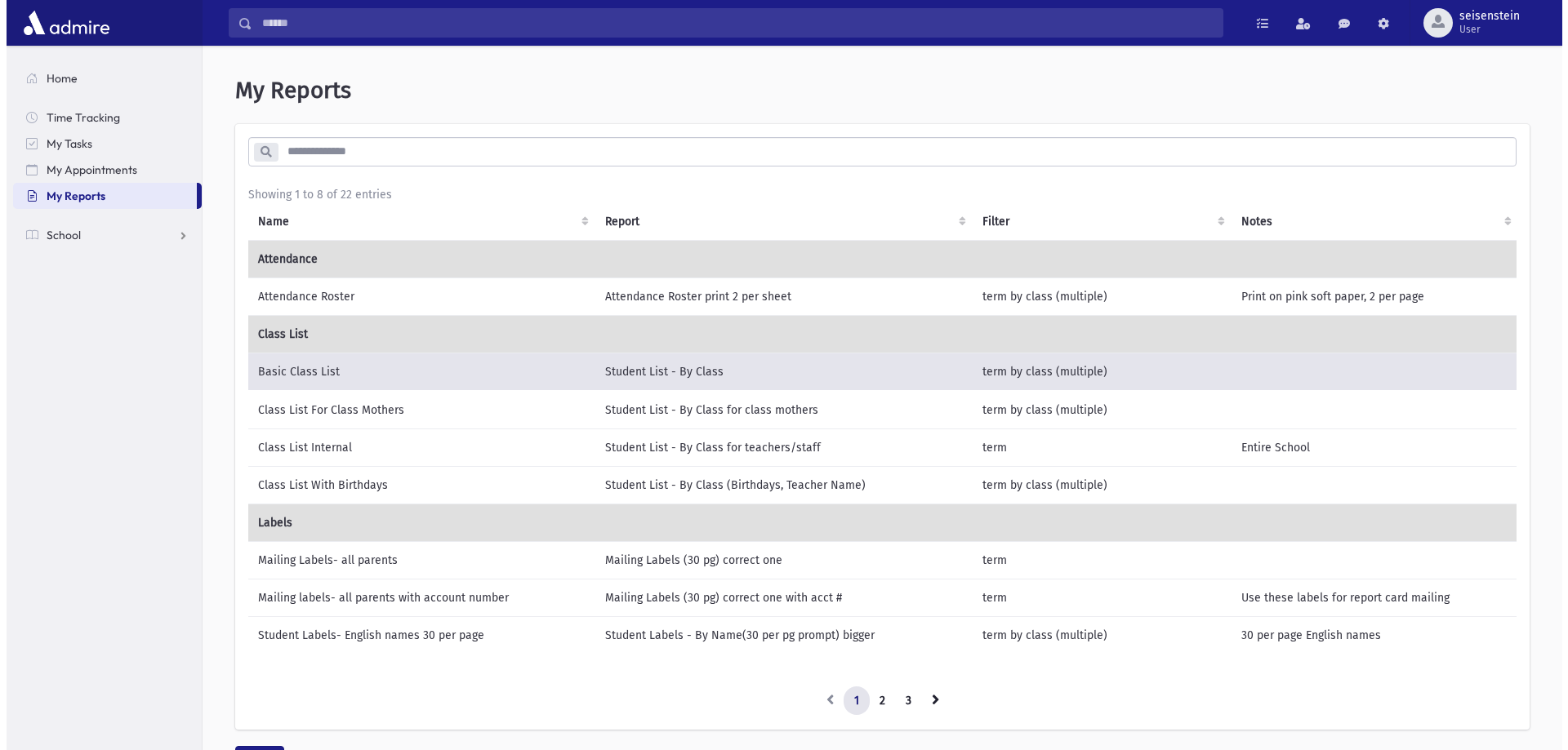
scroll to position [0, 0]
click at [1302, 22] on span at bounding box center [1296, 23] width 15 height 11
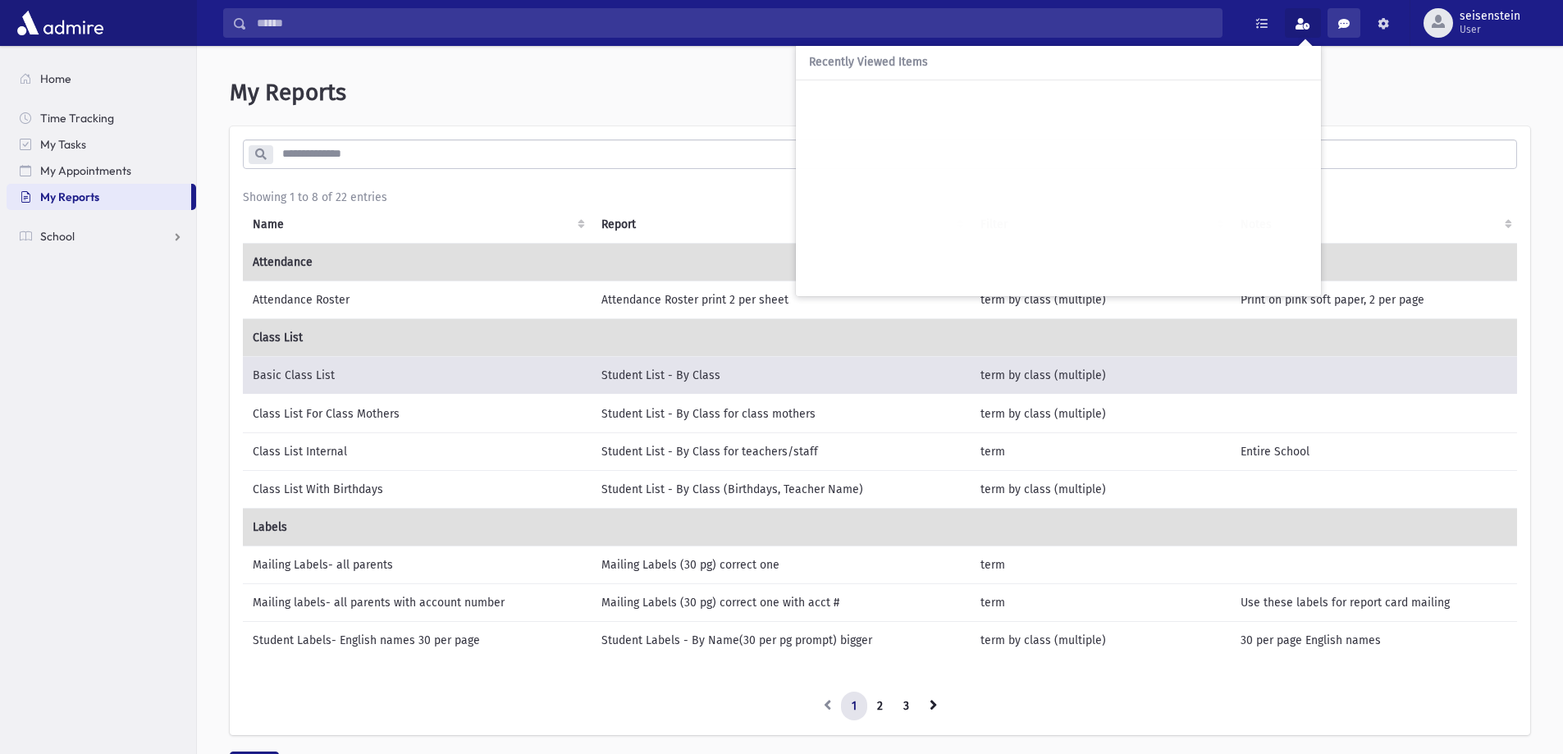
click at [1353, 21] on link at bounding box center [1344, 23] width 33 height 30
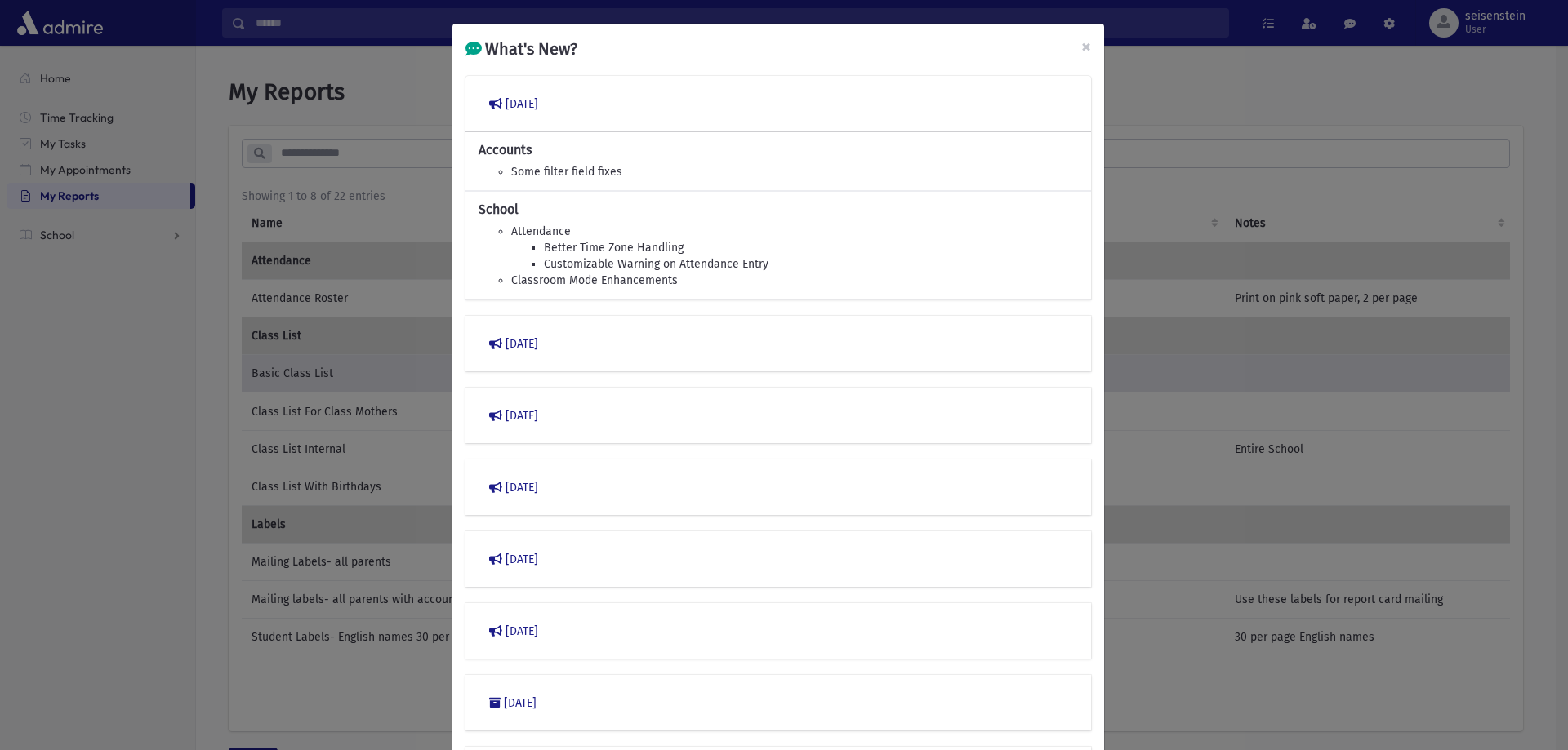
click at [1299, 134] on div "What's New? × March 2023 Accounts Some filter field fixes School Attendance Bet…" at bounding box center [784, 375] width 1568 height 750
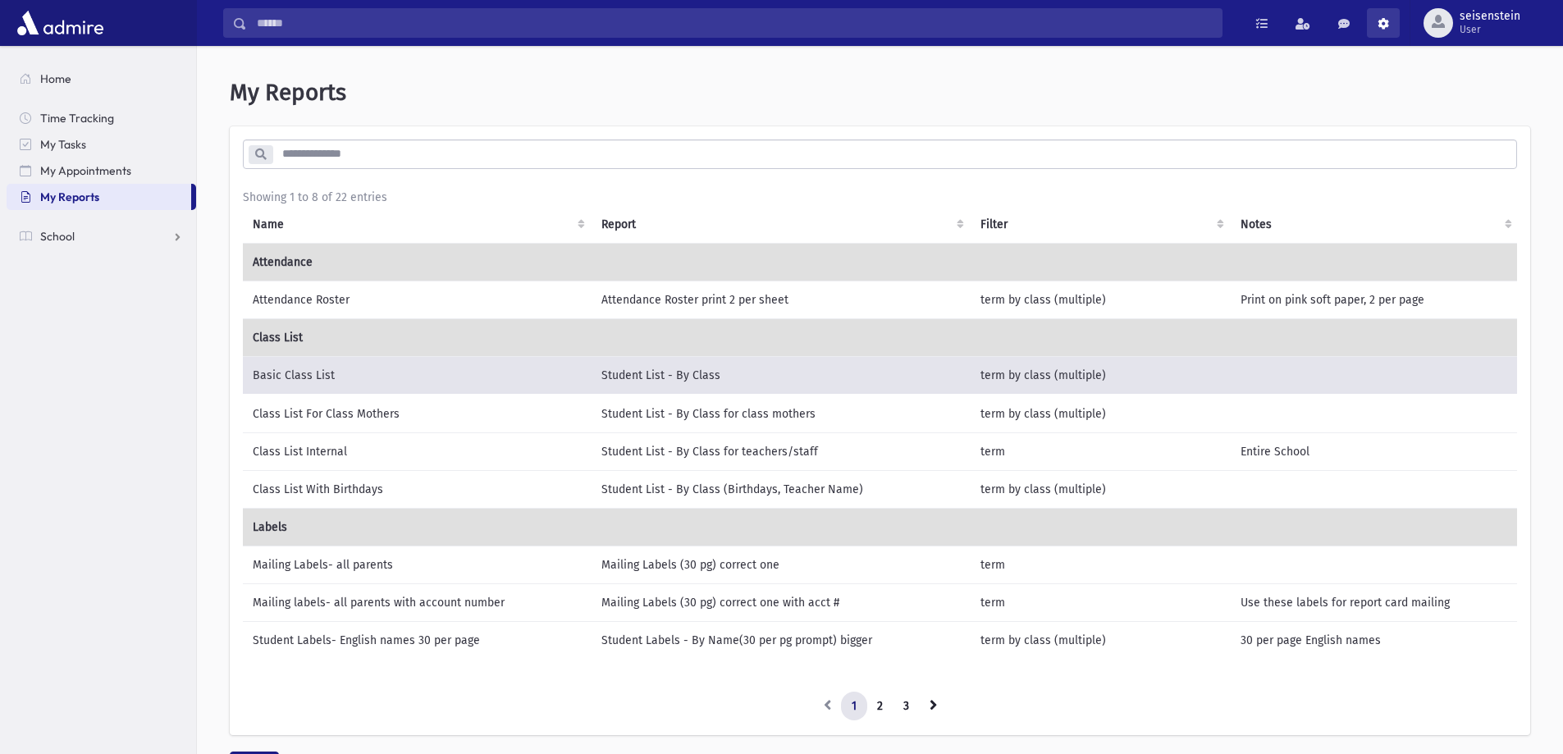
click at [1392, 27] on link at bounding box center [1383, 23] width 33 height 30
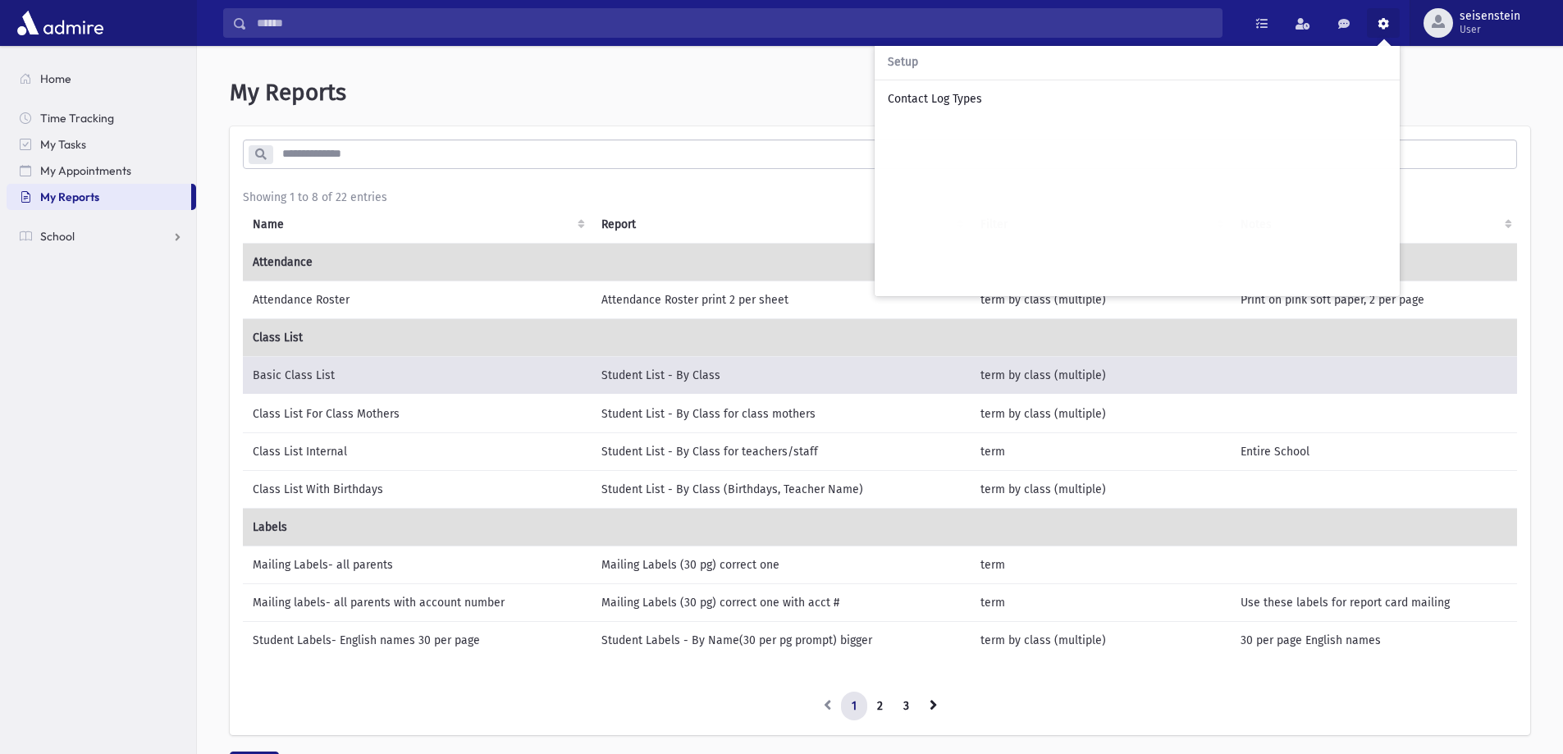
click at [1483, 7] on button "seisenstein User" at bounding box center [1486, 23] width 153 height 46
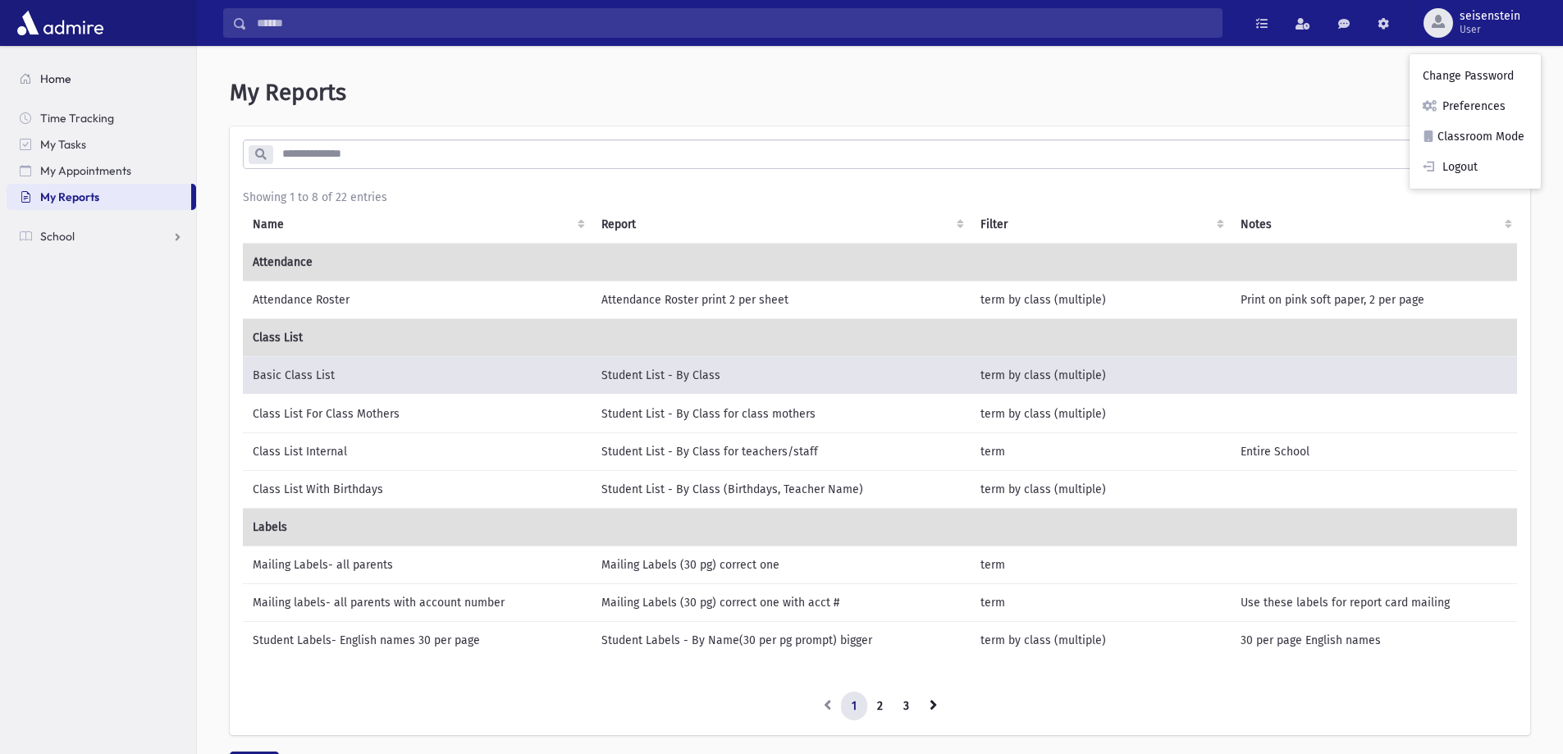
click at [46, 68] on link "Home" at bounding box center [102, 79] width 190 height 26
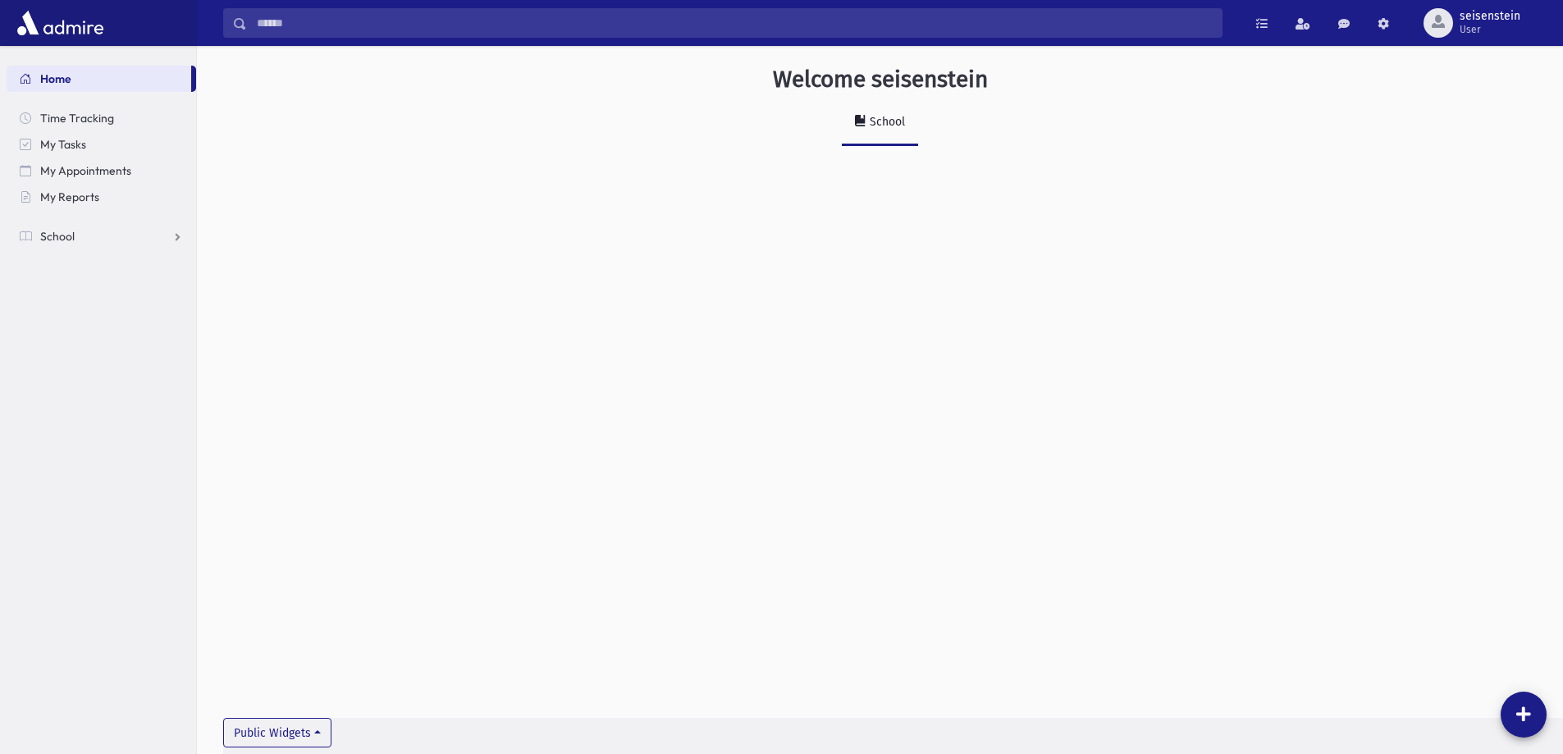
click at [863, 135] on link "School" at bounding box center [880, 123] width 76 height 46
